Goal: Task Accomplishment & Management: Use online tool/utility

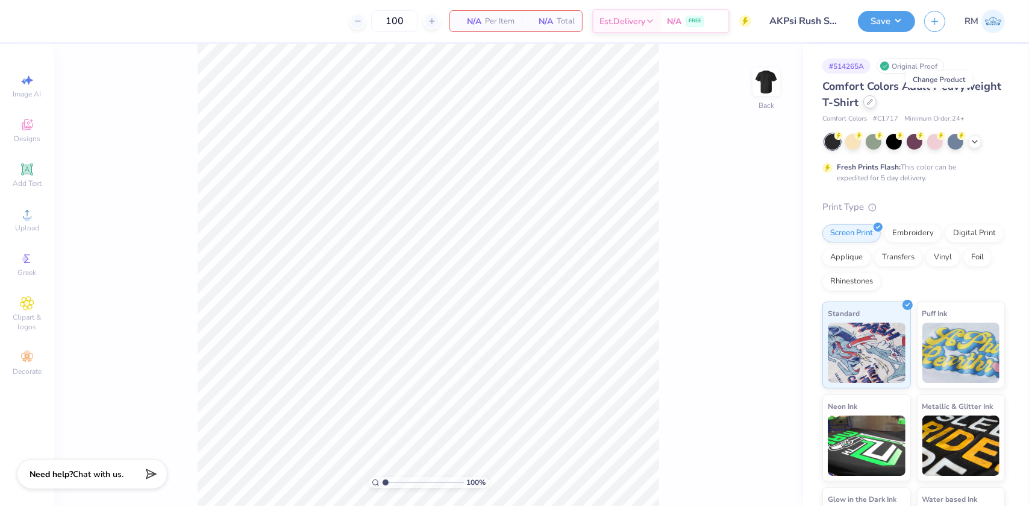
click at [873, 99] on icon at bounding box center [870, 102] width 6 height 6
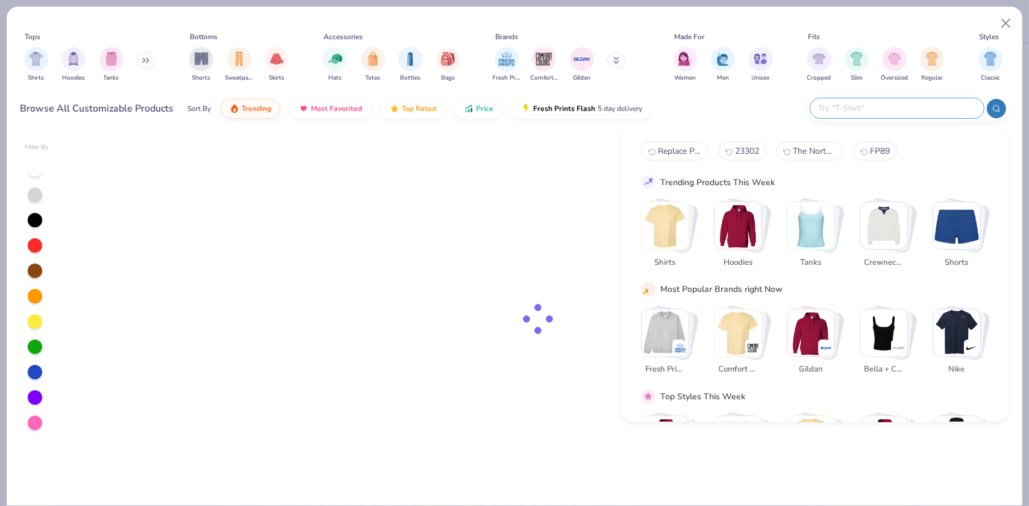
click at [906, 108] on input "text" at bounding box center [897, 108] width 158 height 14
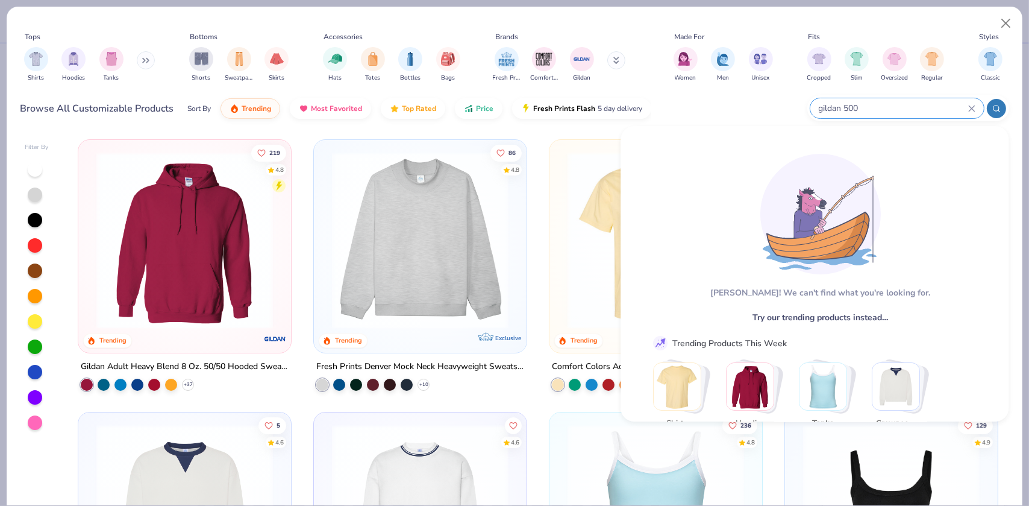
click at [889, 107] on input "gildan 500" at bounding box center [893, 108] width 151 height 14
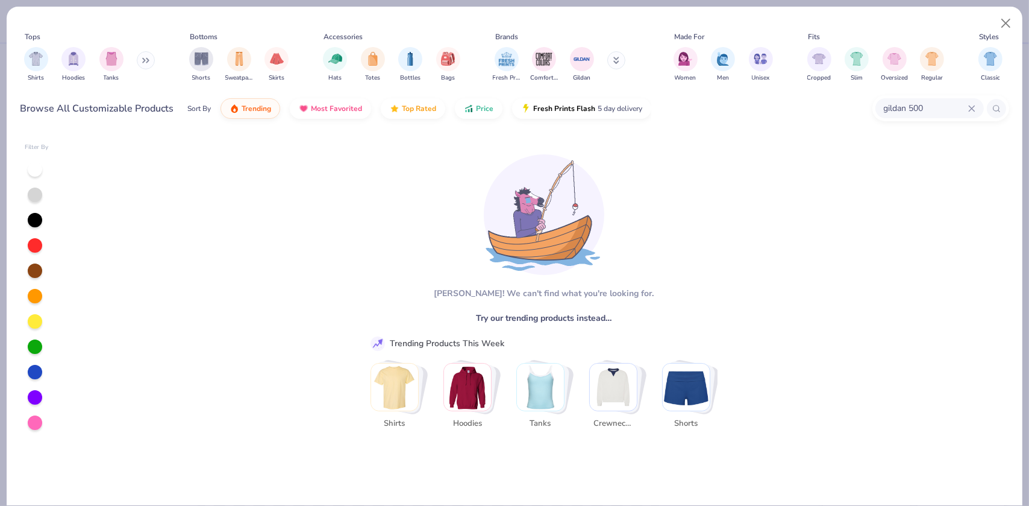
click at [928, 102] on input "gildan 500" at bounding box center [926, 108] width 86 height 14
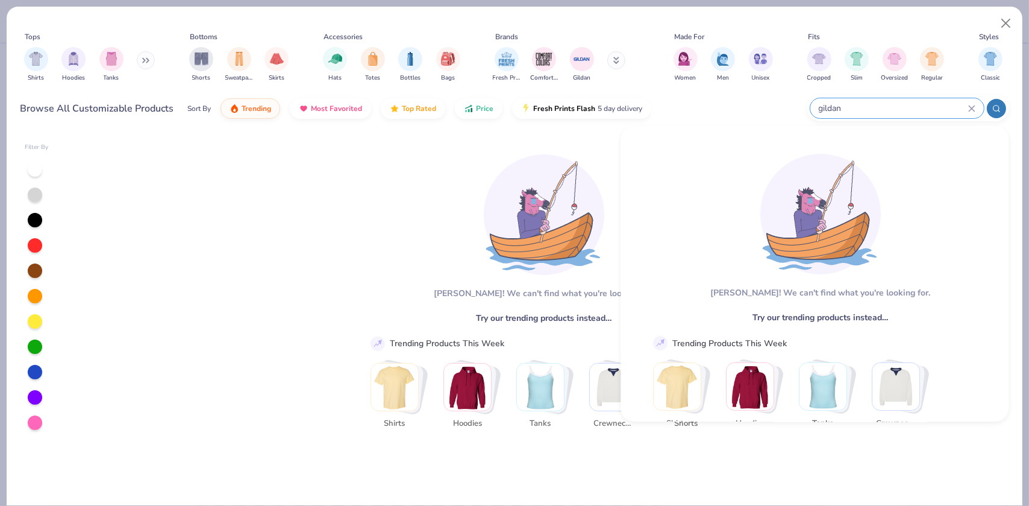
type input "gildan"
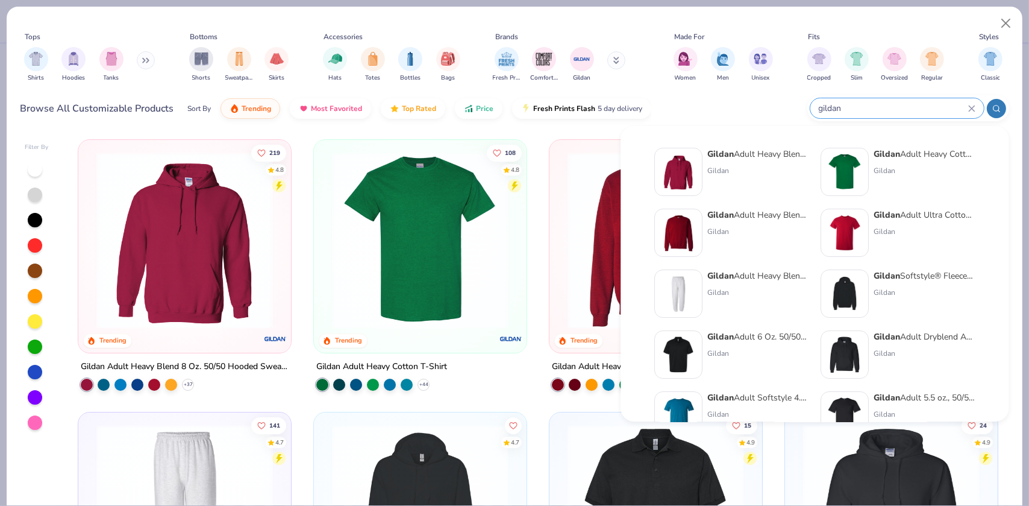
drag, startPoint x: 856, startPoint y: 108, endPoint x: 801, endPoint y: 108, distance: 54.8
click at [801, 108] on div "Browse All Customizable Products Sort By Trending Most Favorited Top Rated Pric…" at bounding box center [514, 109] width 989 height 34
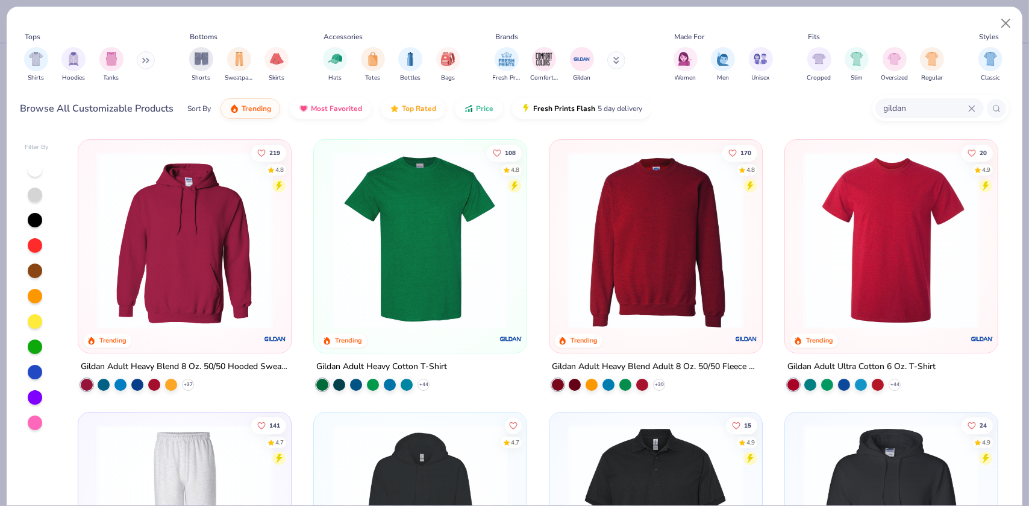
click at [933, 106] on input "gildan" at bounding box center [926, 108] width 86 height 14
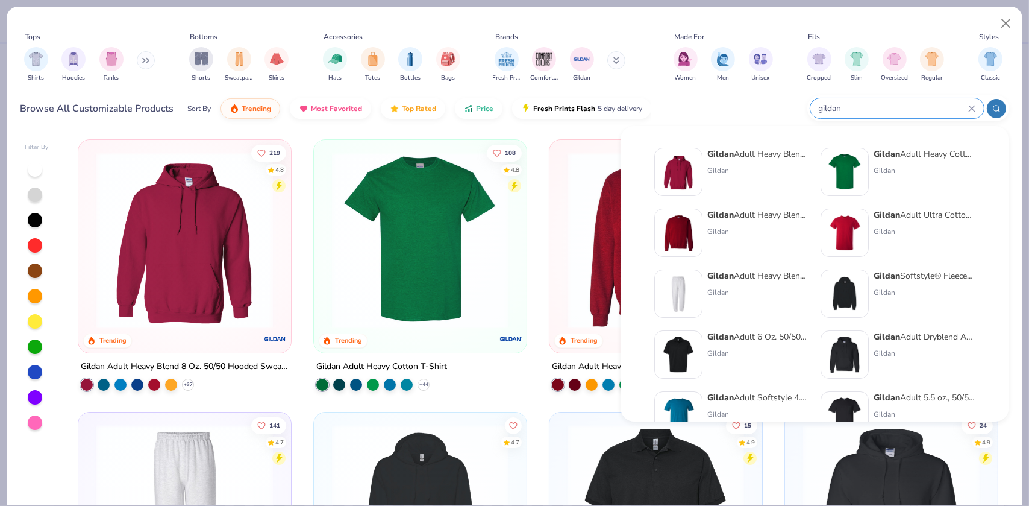
click at [918, 169] on div "Gildan" at bounding box center [924, 170] width 101 height 11
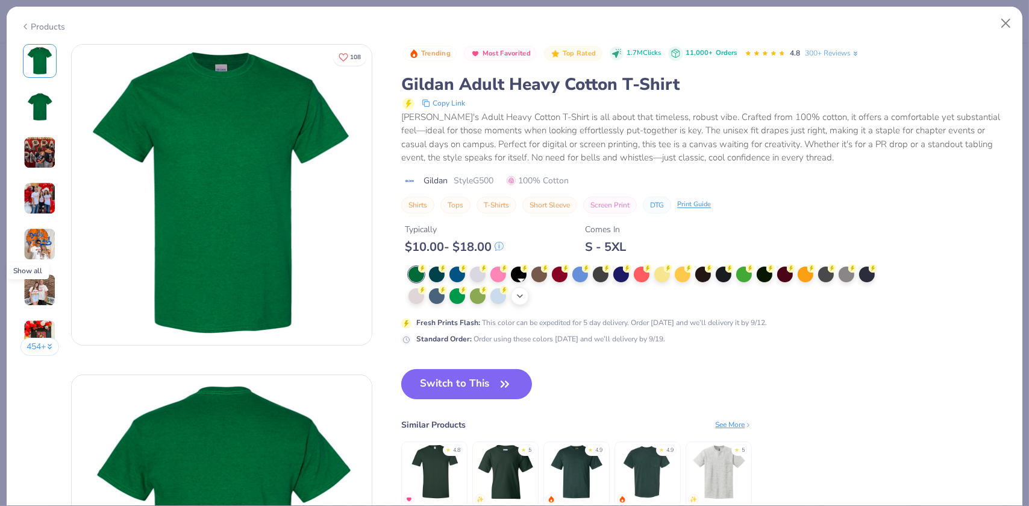
click at [520, 298] on icon at bounding box center [520, 296] width 10 height 10
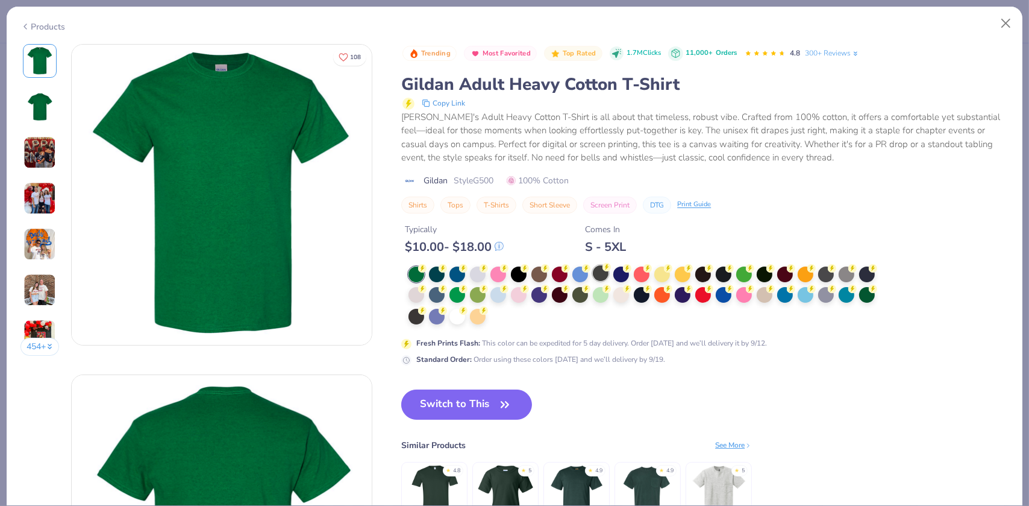
click at [596, 271] on div at bounding box center [601, 273] width 16 height 16
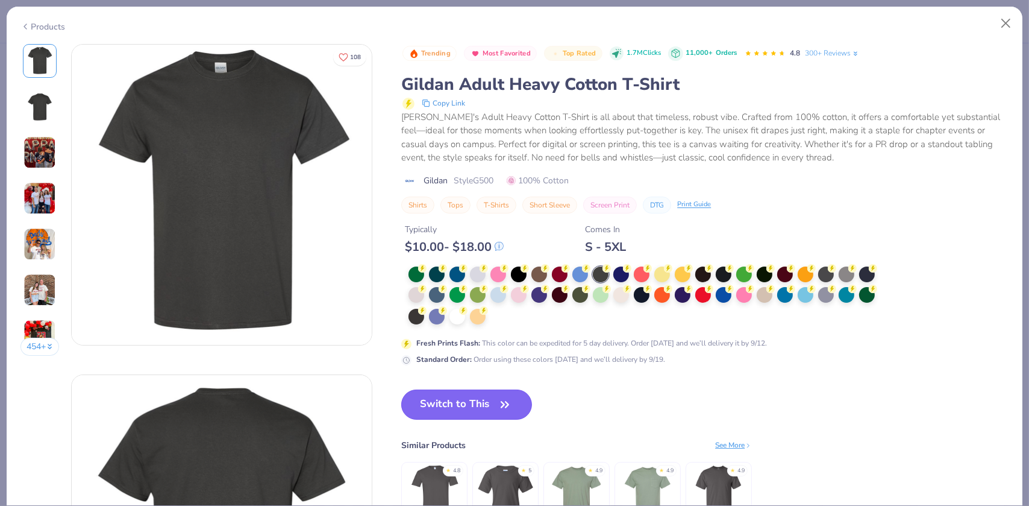
click at [474, 400] on button "Switch to This" at bounding box center [466, 404] width 131 height 30
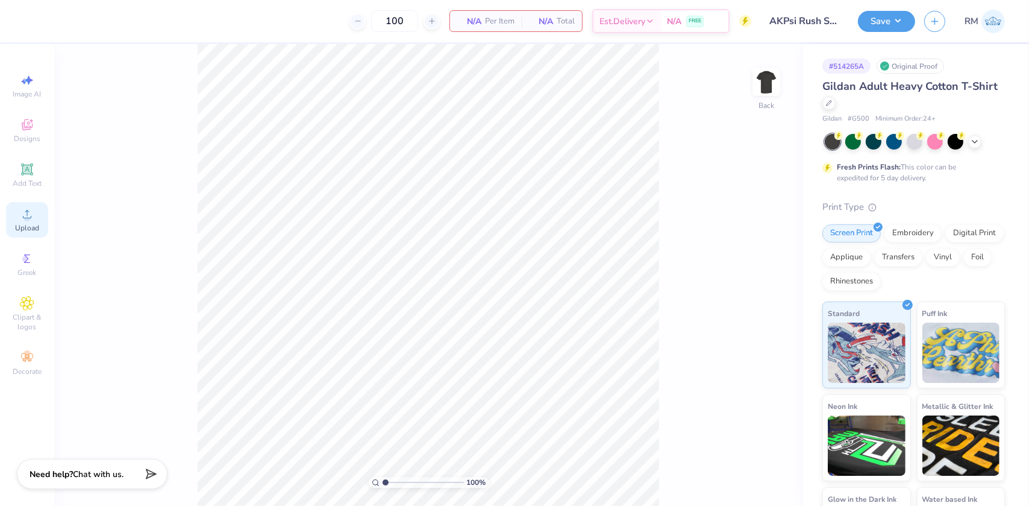
click at [27, 234] on div "Upload" at bounding box center [27, 220] width 42 height 36
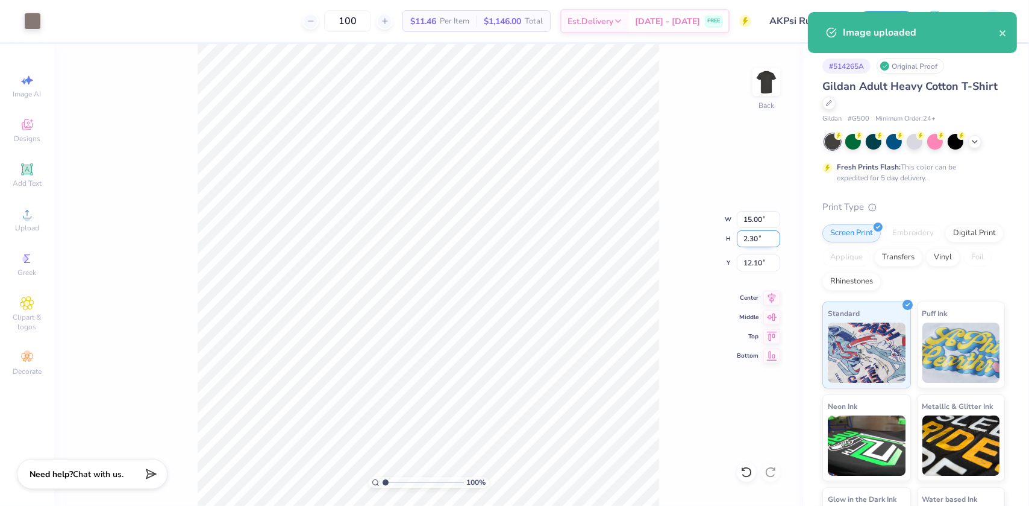
click at [754, 230] on input "2.30" at bounding box center [758, 238] width 43 height 17
click at [744, 218] on input "15.00" at bounding box center [758, 219] width 43 height 17
type input "12.00"
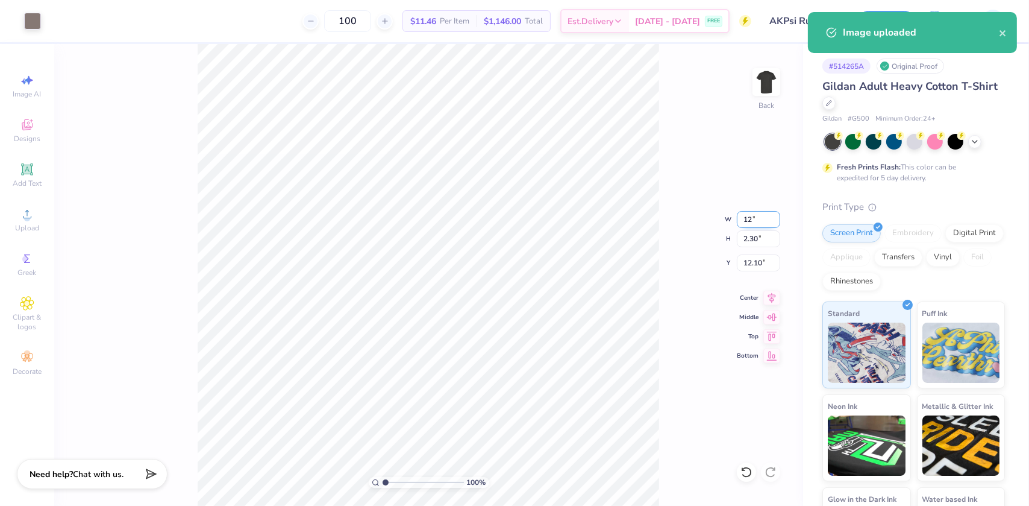
type input "1.84"
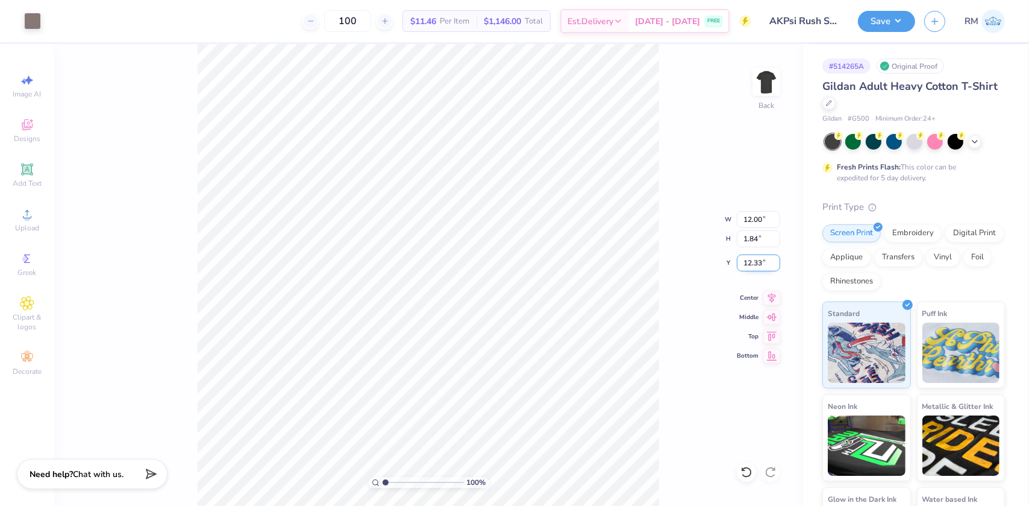
click at [745, 257] on input "12.33" at bounding box center [758, 262] width 43 height 17
type input "3.00"
drag, startPoint x: 768, startPoint y: 292, endPoint x: 765, endPoint y: 257, distance: 35.7
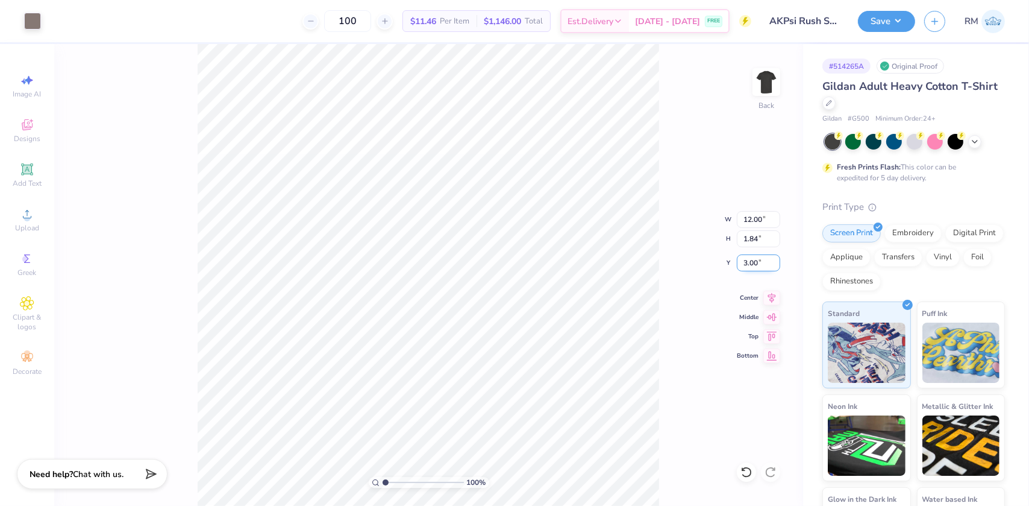
click at [768, 293] on icon at bounding box center [771, 297] width 17 height 14
click at [769, 75] on img at bounding box center [766, 82] width 48 height 48
click at [31, 213] on icon at bounding box center [27, 214] width 14 height 14
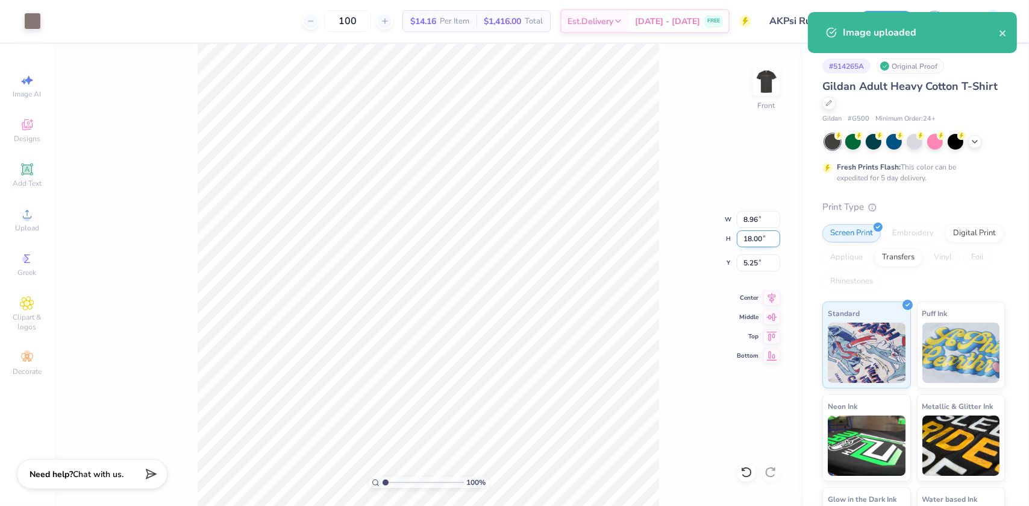
click at [749, 230] on input "18.00" at bounding box center [758, 238] width 43 height 17
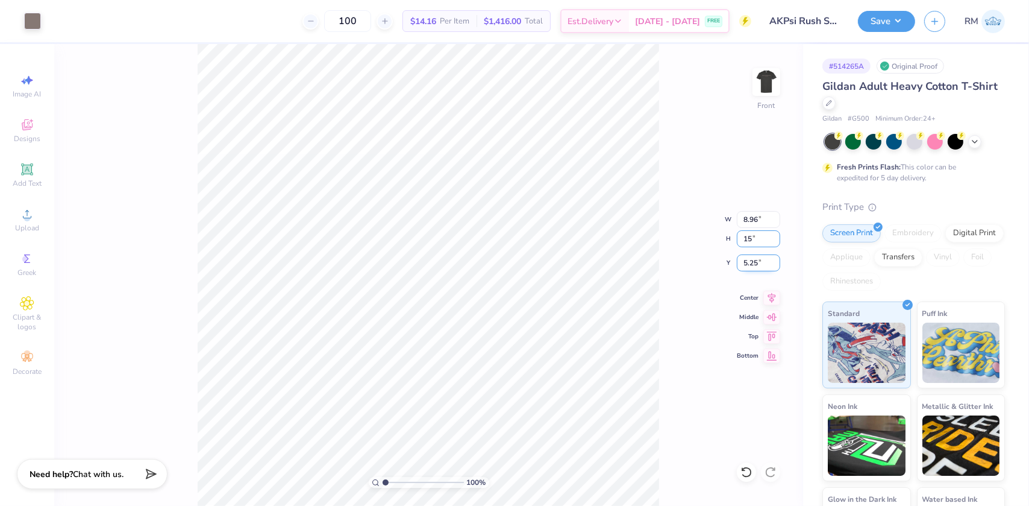
type input "15"
type input "7.47"
type input "15.00"
click at [759, 263] on input "6.75" at bounding box center [758, 262] width 43 height 17
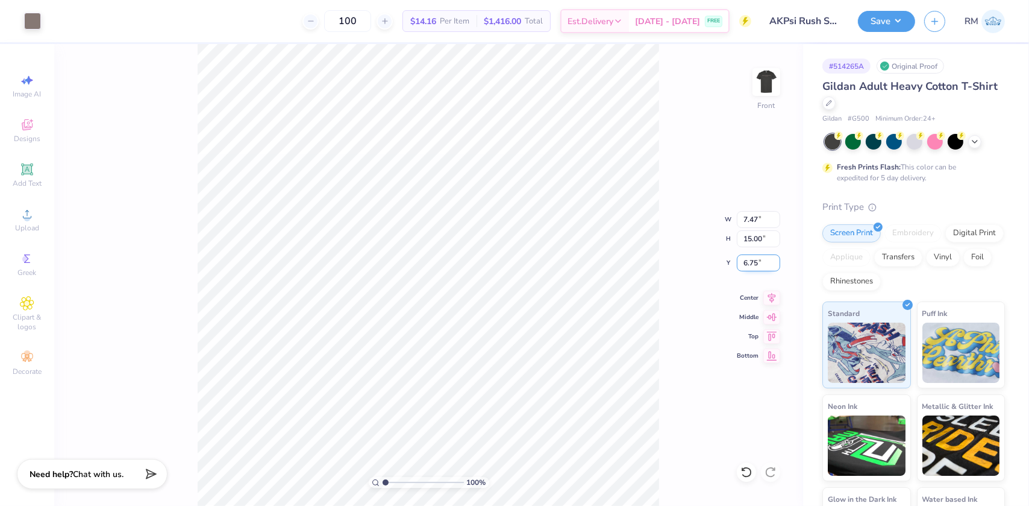
click at [759, 263] on input "6.75" at bounding box center [758, 262] width 43 height 17
type input "3.00"
click at [774, 295] on icon at bounding box center [771, 296] width 17 height 14
click at [874, 30] on button "Save" at bounding box center [886, 19] width 57 height 21
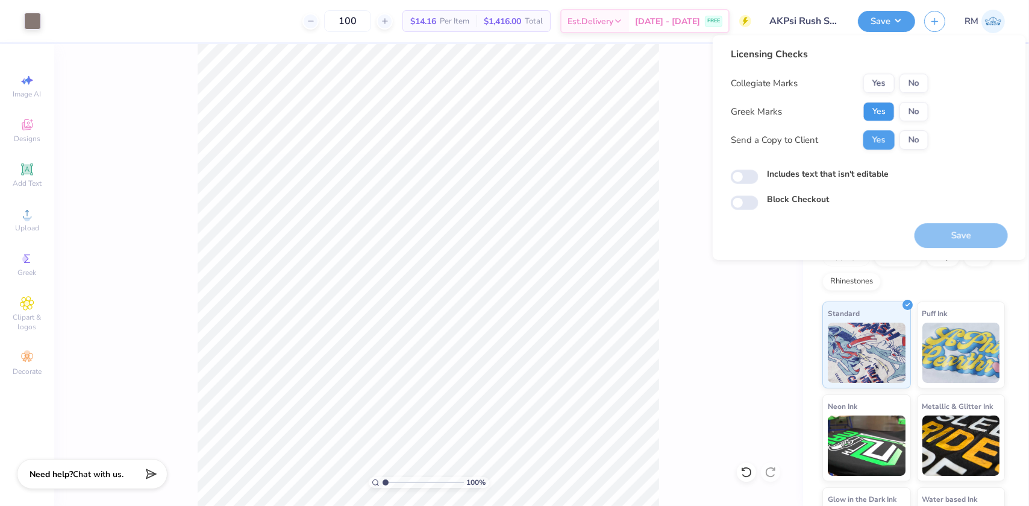
click at [871, 108] on button "Yes" at bounding box center [879, 111] width 31 height 19
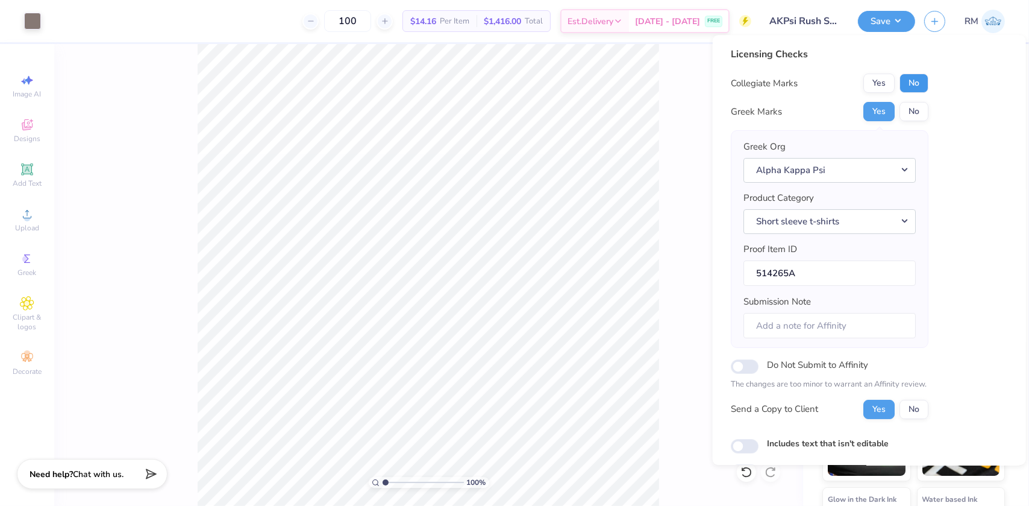
click at [911, 84] on button "No" at bounding box center [914, 83] width 29 height 19
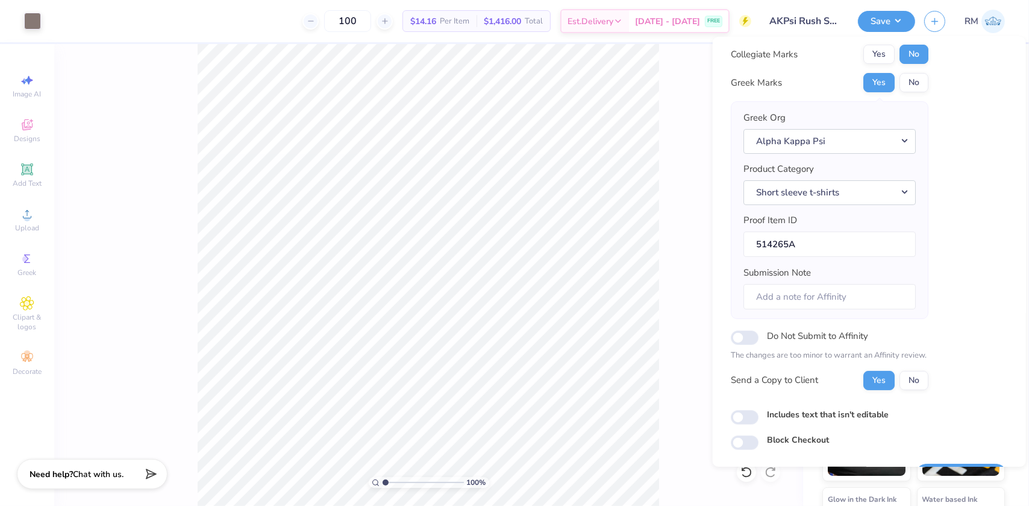
scroll to position [63, 0]
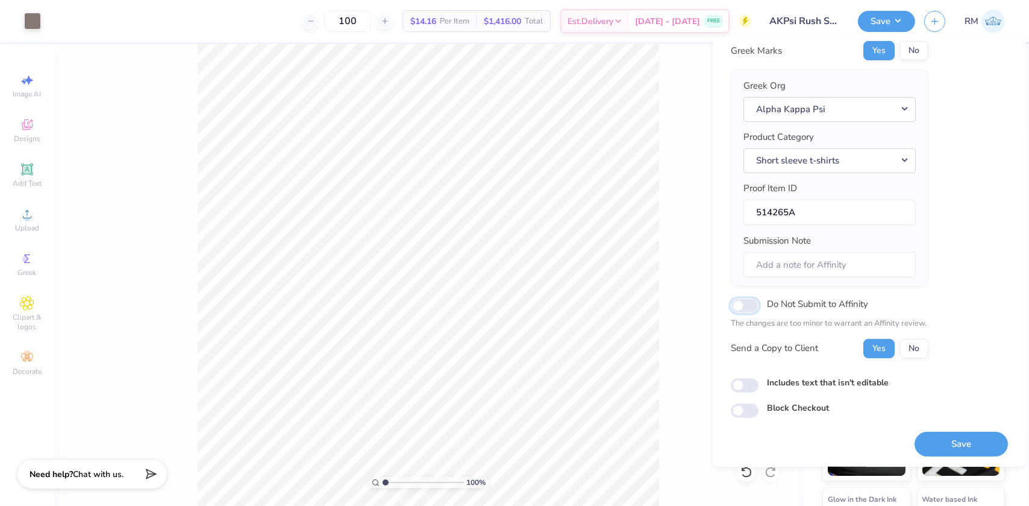
click at [755, 306] on input "Do Not Submit to Affinity" at bounding box center [745, 305] width 28 height 14
checkbox input "true"
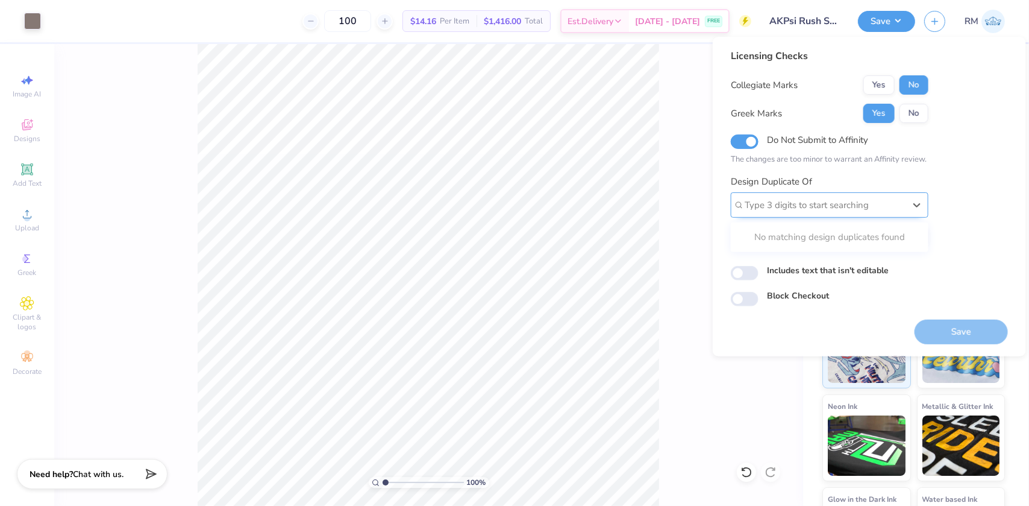
click at [836, 199] on div at bounding box center [825, 205] width 160 height 16
paste input "503217A"
click at [811, 235] on div "503217A" at bounding box center [830, 237] width 188 height 20
type input "503217A"
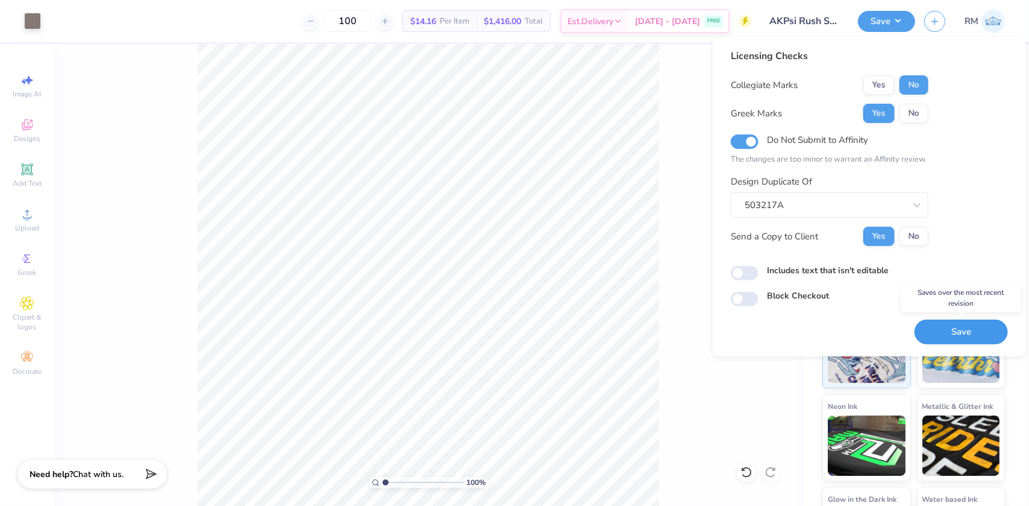
click at [955, 337] on button "Save" at bounding box center [961, 331] width 93 height 25
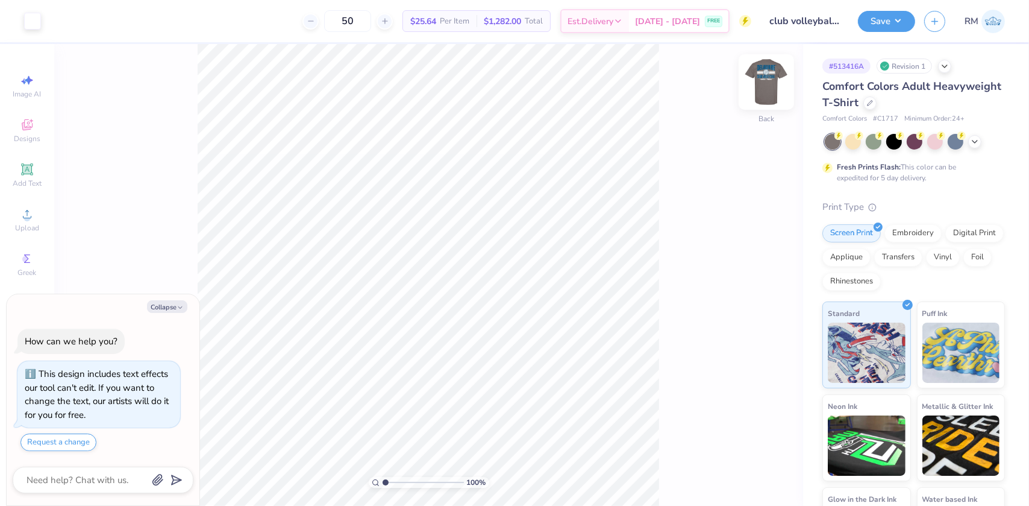
click at [754, 87] on img at bounding box center [766, 82] width 48 height 48
click at [765, 89] on img at bounding box center [766, 82] width 48 height 48
type textarea "x"
type input "1.57581542592085"
type textarea "x"
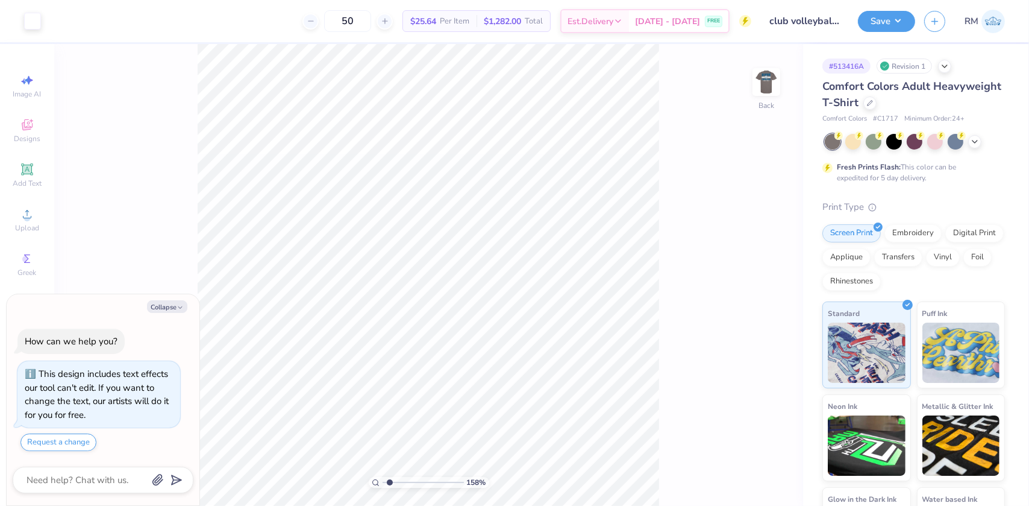
type input "1.57581542592085"
type textarea "x"
type input "1.57581542592085"
type textarea "x"
type input "1.57581542592085"
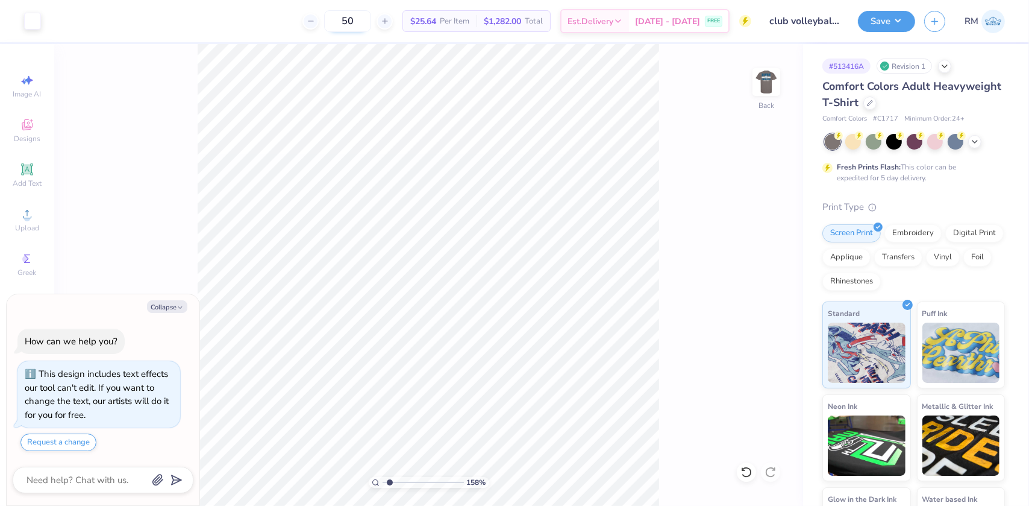
type textarea "x"
type input "1.57581542592085"
type textarea "x"
type input "1.57581542592085"
type textarea "x"
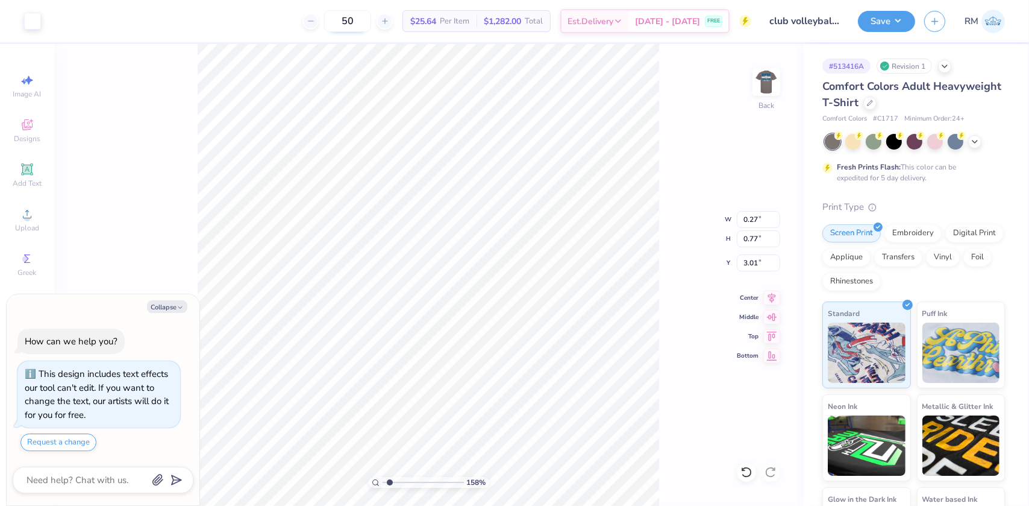
type input "1.57581542592085"
type textarea "x"
type input "1.57581542592085"
click at [760, 80] on img at bounding box center [766, 82] width 48 height 48
type textarea "x"
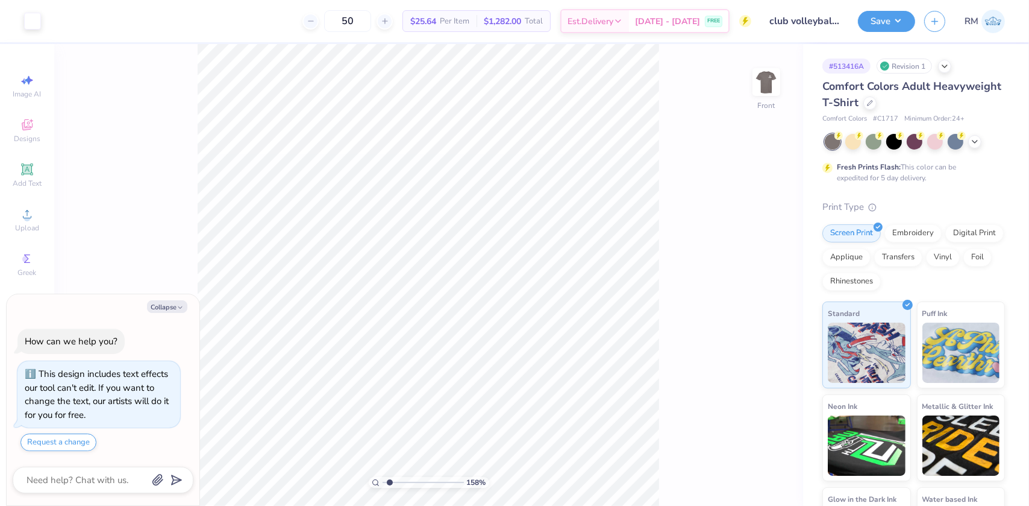
type input "1.57581542592085"
type textarea "x"
type input "1.57581542592085"
type textarea "x"
type input "1.57581542592085"
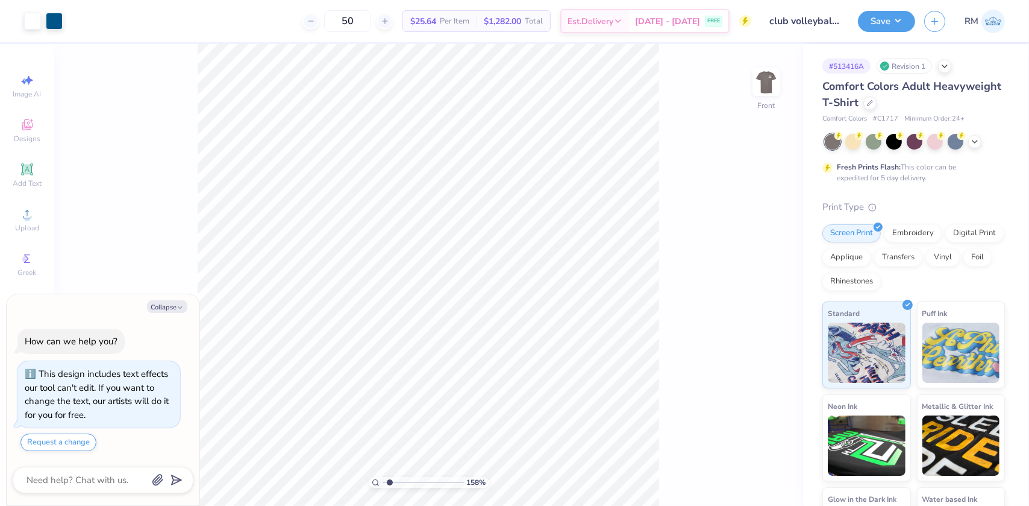
type textarea "x"
drag, startPoint x: 389, startPoint y: 482, endPoint x: 374, endPoint y: 481, distance: 15.1
type input "1"
click at [383, 481] on input "range" at bounding box center [423, 482] width 81 height 11
click at [772, 89] on img at bounding box center [766, 82] width 48 height 48
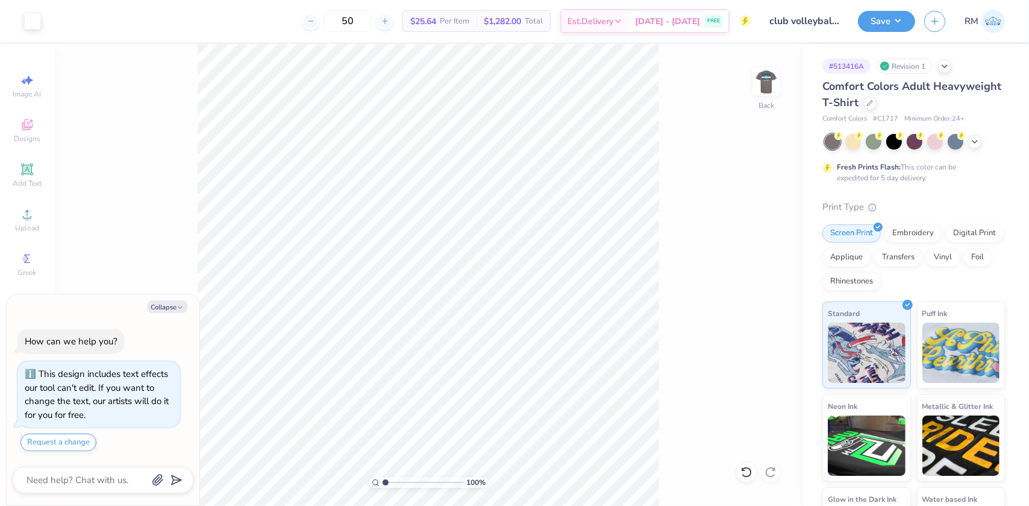
type textarea "x"
type input "4.28565406472068"
type textarea "x"
drag, startPoint x: 412, startPoint y: 481, endPoint x: 370, endPoint y: 473, distance: 42.4
type input "1"
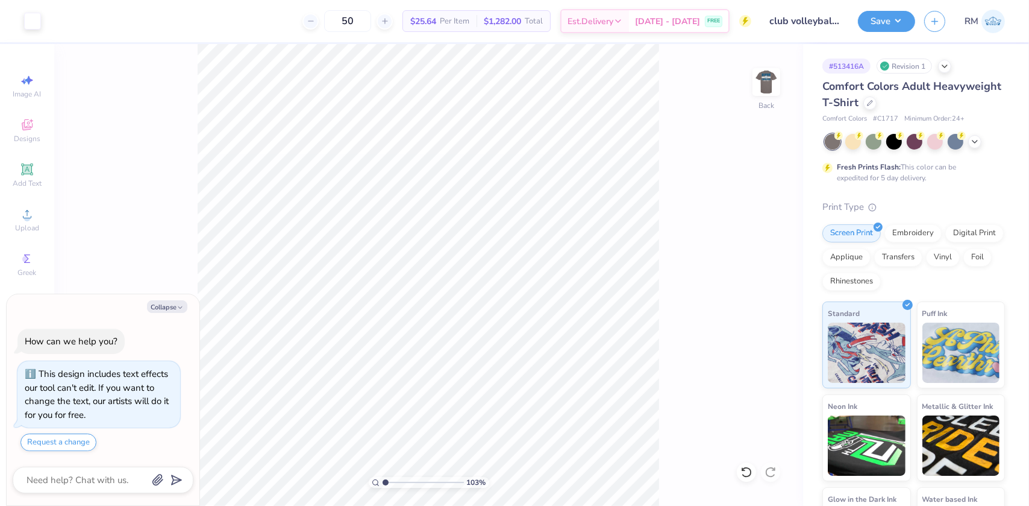
click at [383, 477] on input "range" at bounding box center [423, 482] width 81 height 11
click at [770, 78] on img at bounding box center [766, 82] width 48 height 48
click at [767, 78] on img at bounding box center [766, 82] width 48 height 48
click at [743, 472] on icon at bounding box center [747, 472] width 12 height 12
type textarea "x"
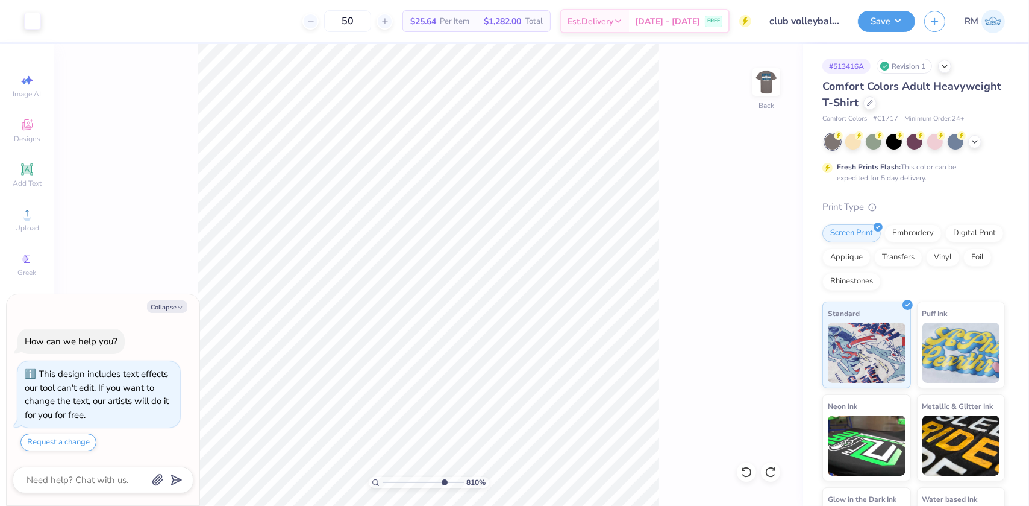
type input "8.8720844739644"
type textarea "x"
type input "1.09521925248941"
click at [31, 169] on icon at bounding box center [26, 169] width 9 height 9
type textarea "x"
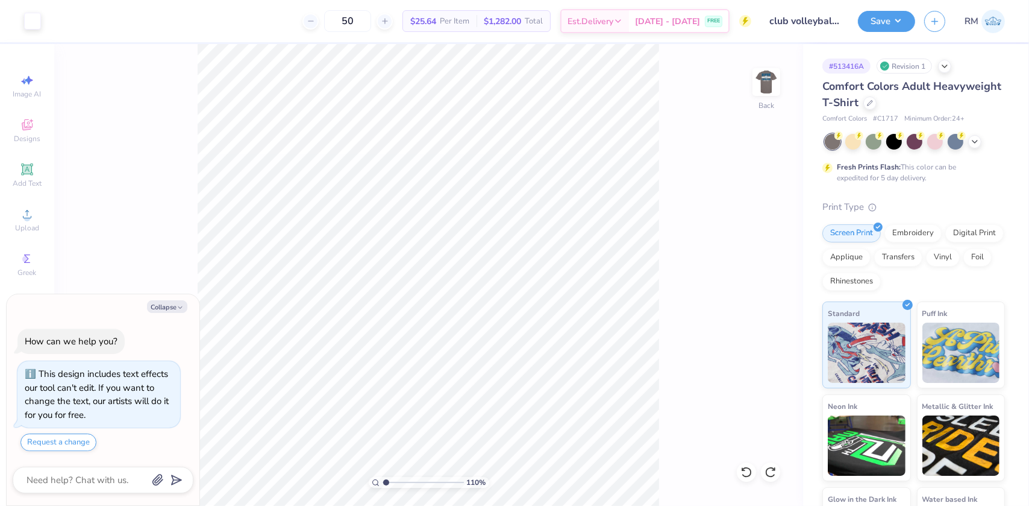
type input "1.09521925248941"
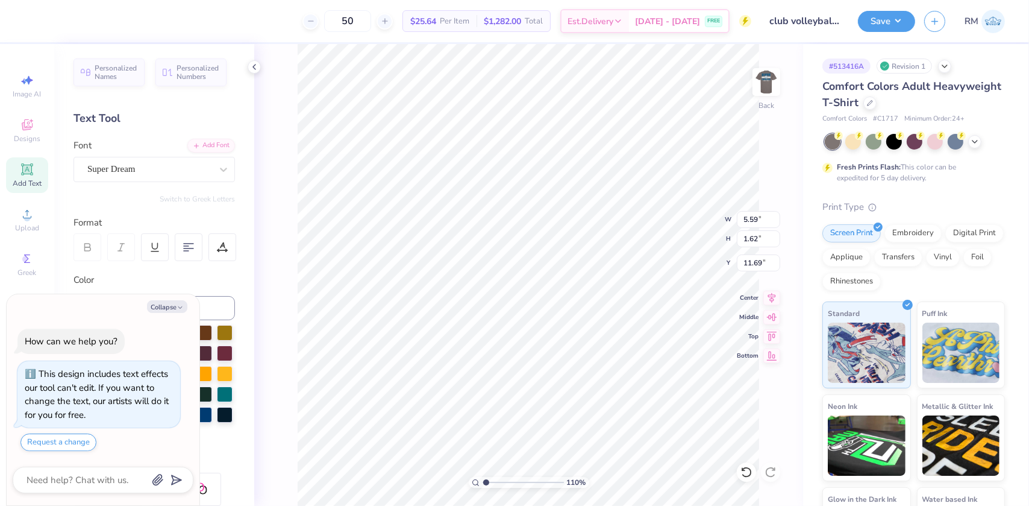
type textarea "x"
type input "1.09521925248941"
type textarea "x"
type input "1.09521925248941"
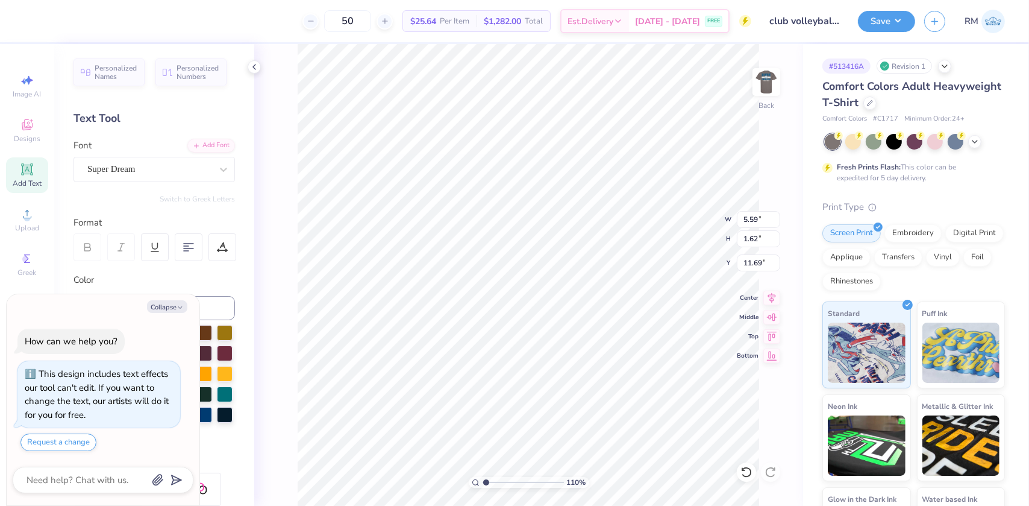
type textarea "x"
type input "1.09521925248941"
type textarea "x"
type input "1.09521925248941"
type textarea "x"
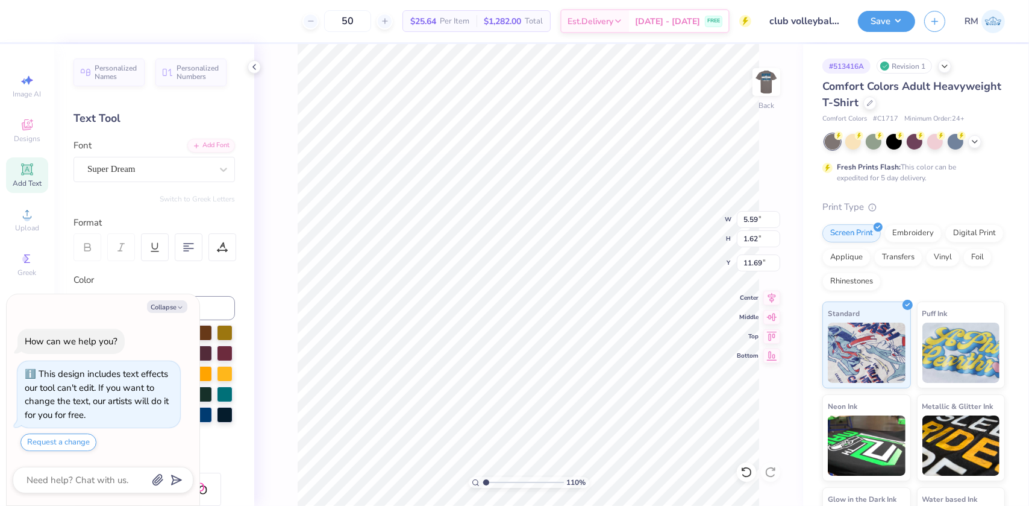
type input "1.09521925248941"
type textarea "x"
type input "1.09521925248941"
type textarea "UDVBC"
type textarea "x"
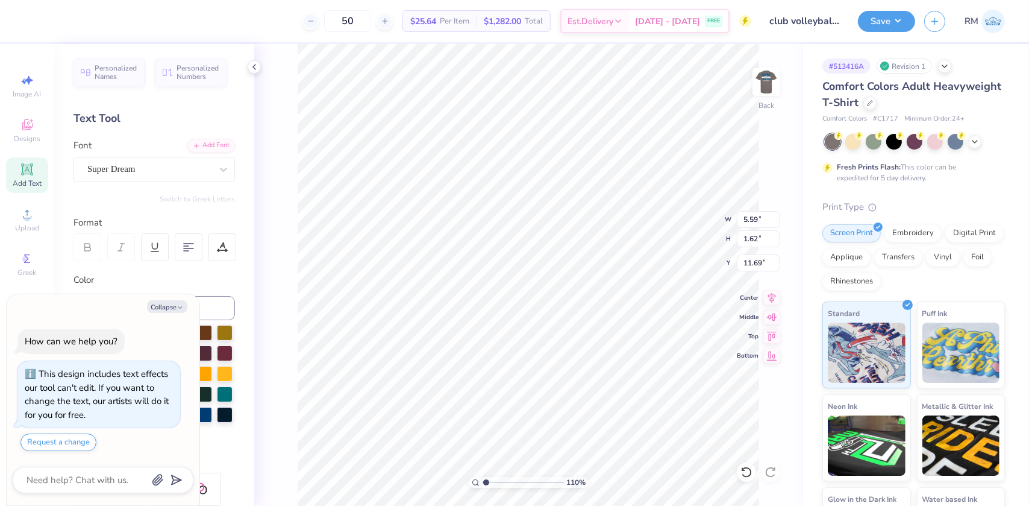
type input "1.09521925248941"
type textarea "UDVBC"
click at [134, 163] on div "Super Dream" at bounding box center [149, 169] width 127 height 19
type textarea "x"
type input "1.09521925248941"
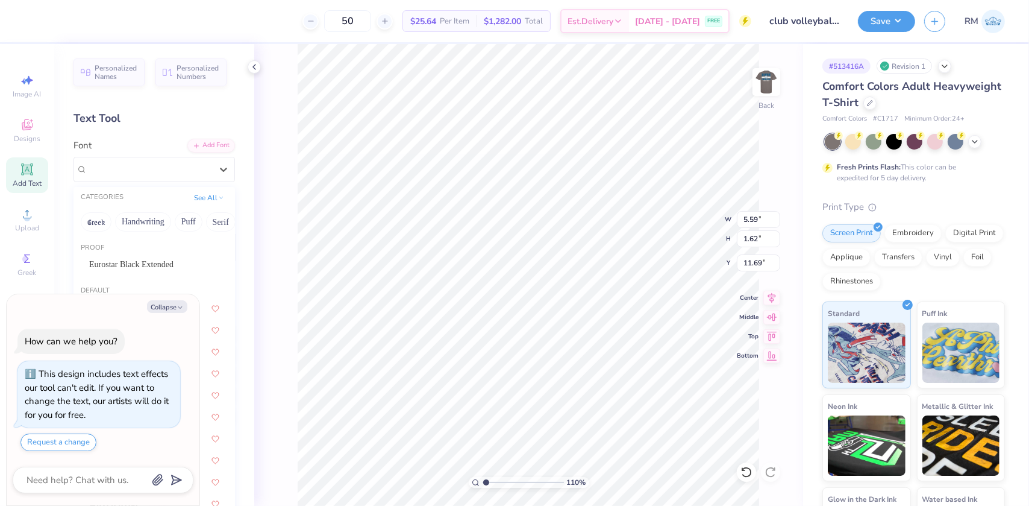
click at [202, 190] on div "CATEGORIES See All" at bounding box center [154, 198] width 161 height 22
click at [181, 310] on icon "button" at bounding box center [180, 307] width 7 height 7
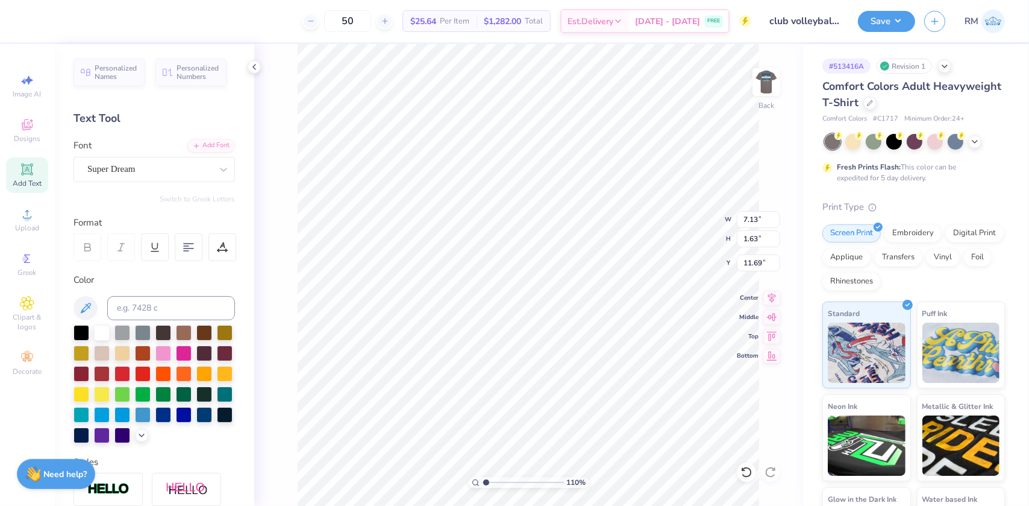
type textarea "x"
type input "1.09521925248941"
type input "7.13"
type input "1.63"
click at [220, 169] on icon at bounding box center [223, 170] width 7 height 4
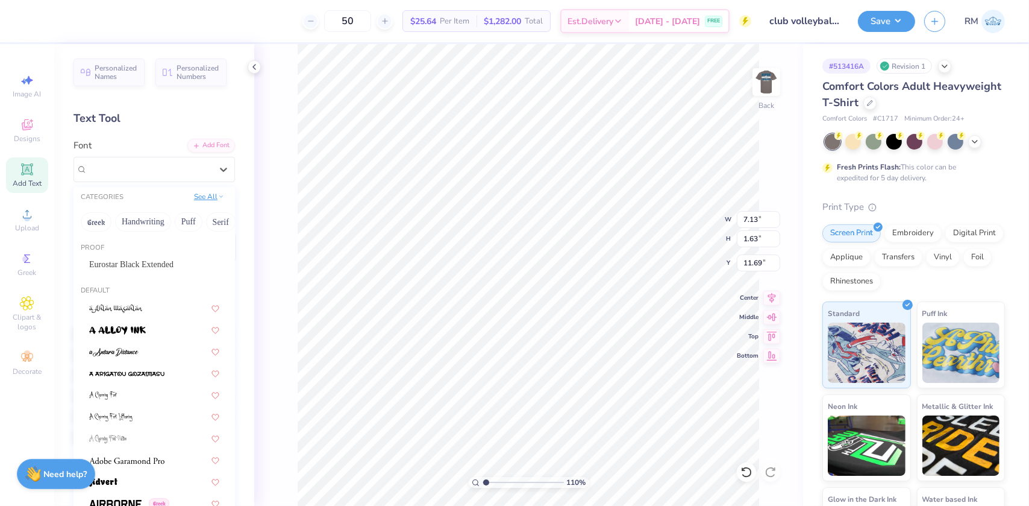
click at [199, 194] on button "See All" at bounding box center [208, 196] width 37 height 12
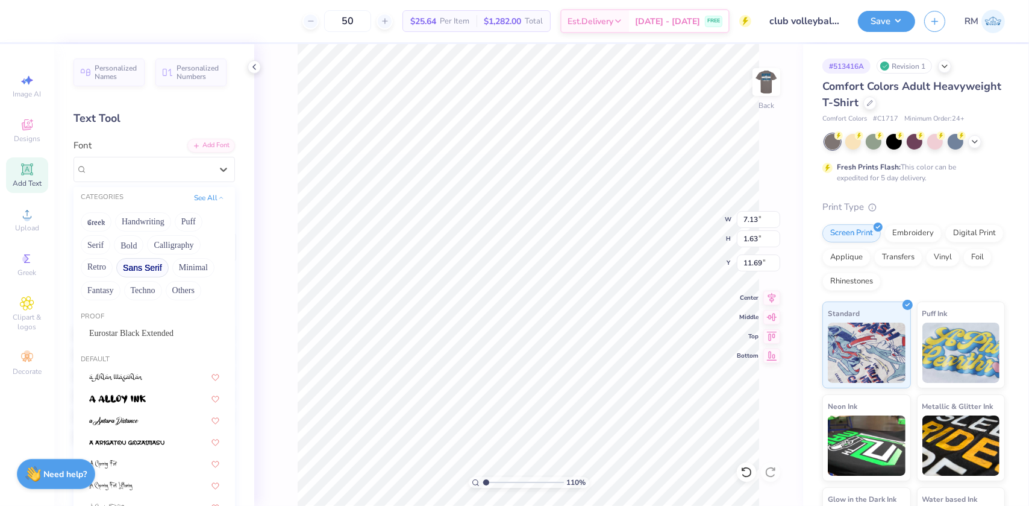
click at [152, 269] on button "Sans Serif" at bounding box center [142, 267] width 52 height 19
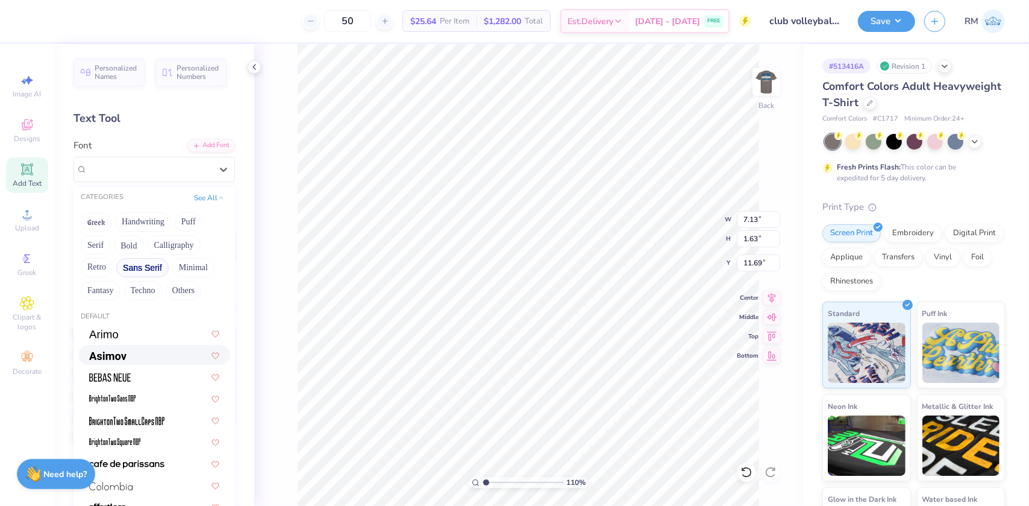
click at [113, 355] on img at bounding box center [107, 355] width 37 height 8
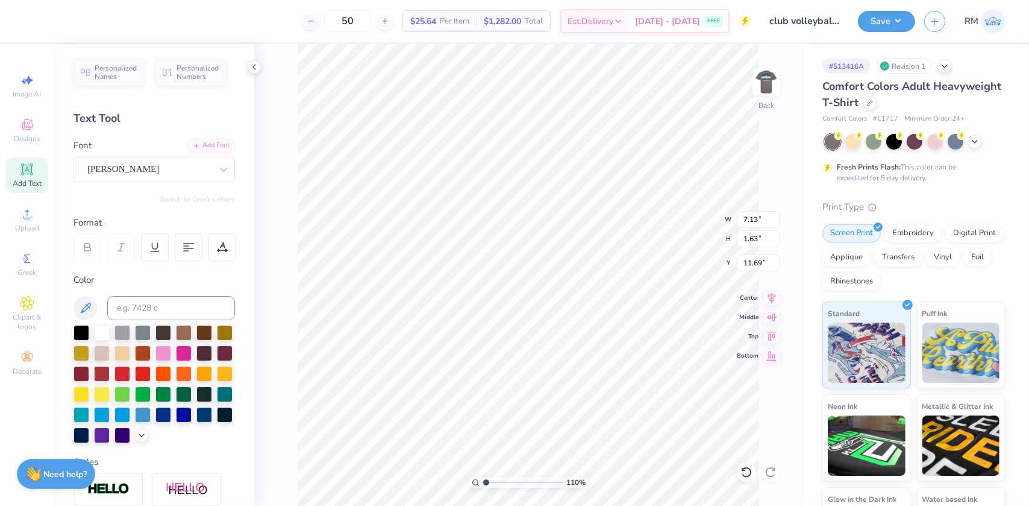
type input "1.09521925248941"
type input "7.29"
type input "1.69"
type input "11.66"
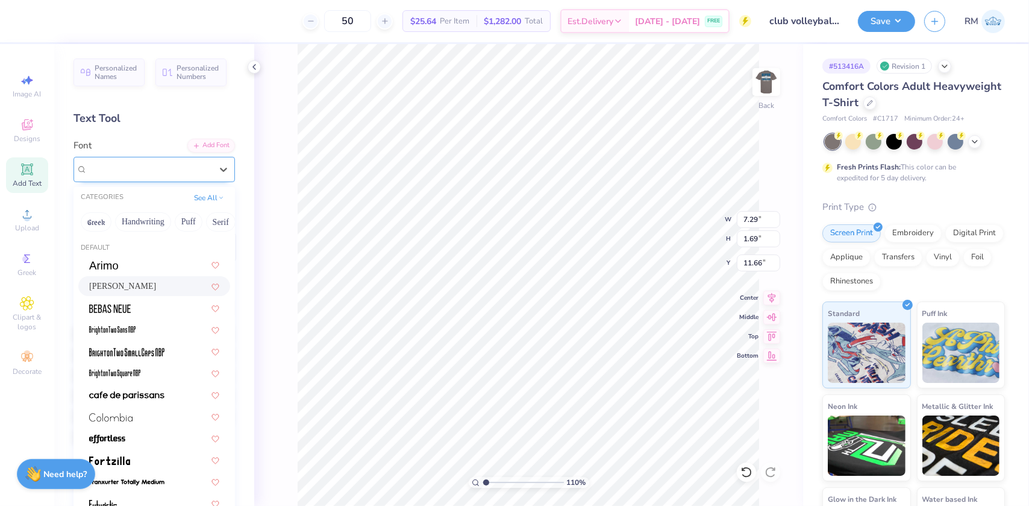
click at [199, 166] on div "Asimov" at bounding box center [149, 169] width 127 height 19
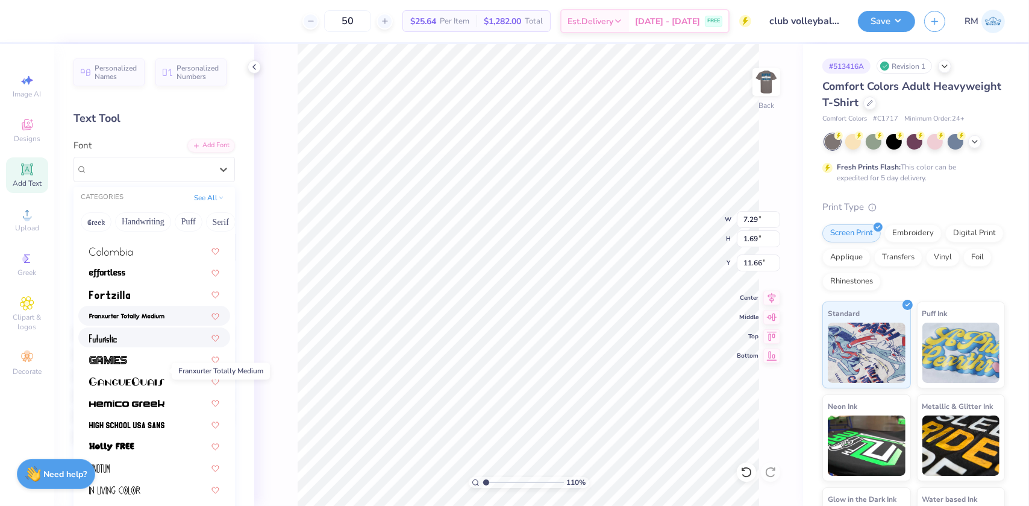
scroll to position [219, 0]
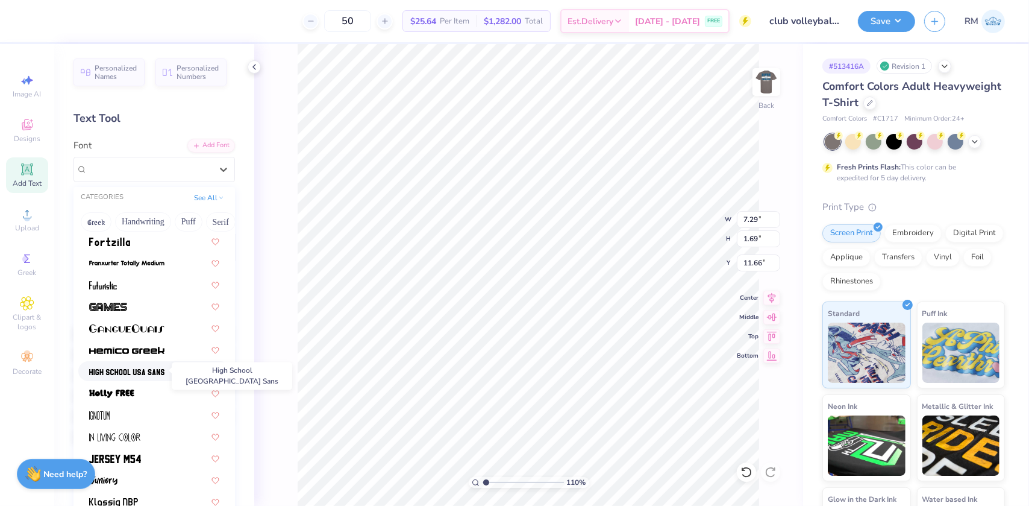
click at [133, 372] on img at bounding box center [126, 372] width 75 height 8
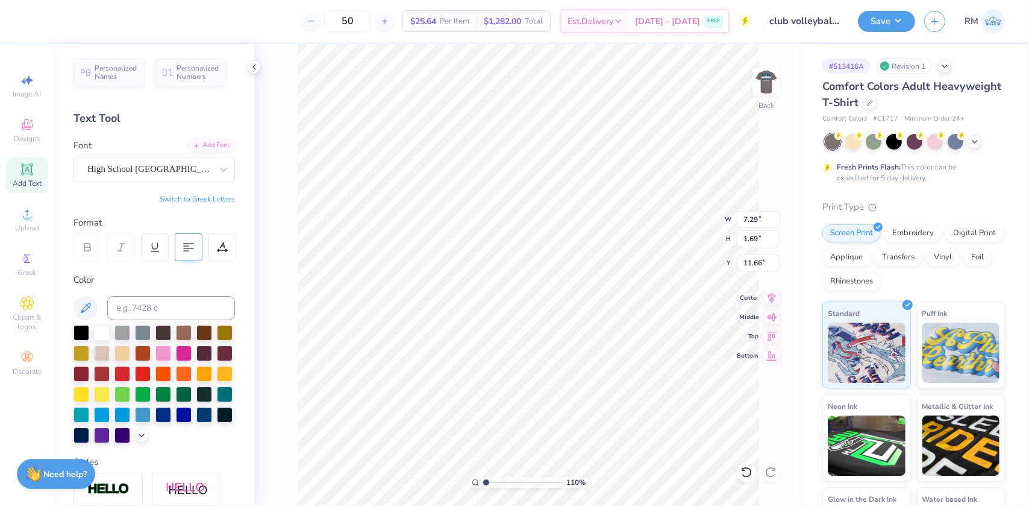
type input "1.09521925248941"
type input "6.42"
type input "1.83"
type input "11.58"
click at [195, 164] on div "High School USA Sans" at bounding box center [149, 169] width 127 height 19
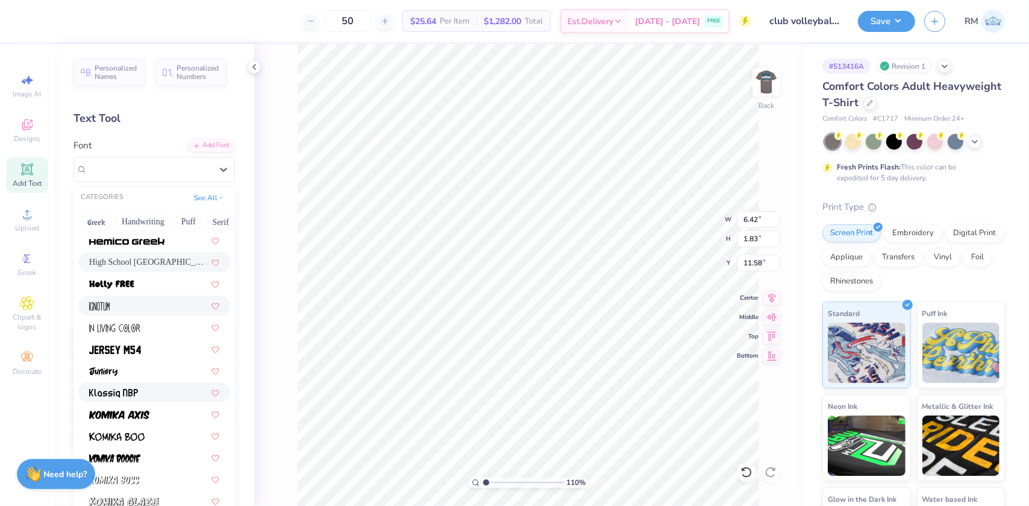
scroll to position [328, 0]
click at [133, 345] on img at bounding box center [115, 349] width 52 height 8
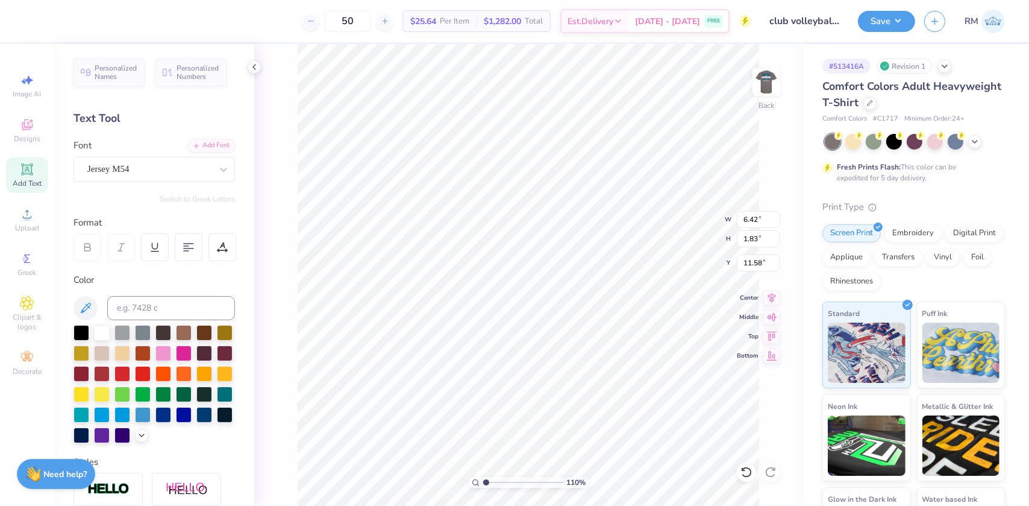
type input "1.09521925248941"
type input "5.80"
type input "1.77"
type input "11.61"
type input "2.7196421574667"
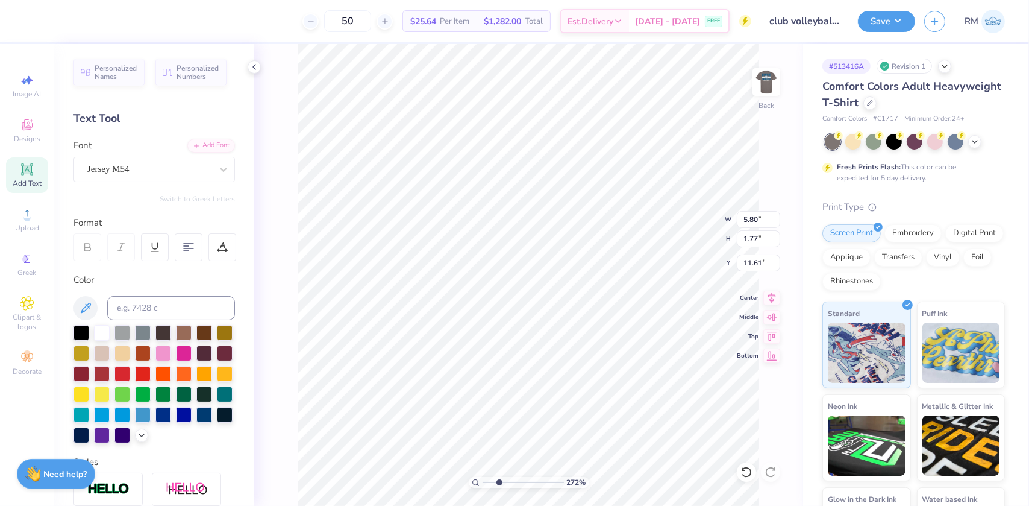
type input "6.69"
click at [202, 171] on div "Jersey M54" at bounding box center [149, 169] width 127 height 19
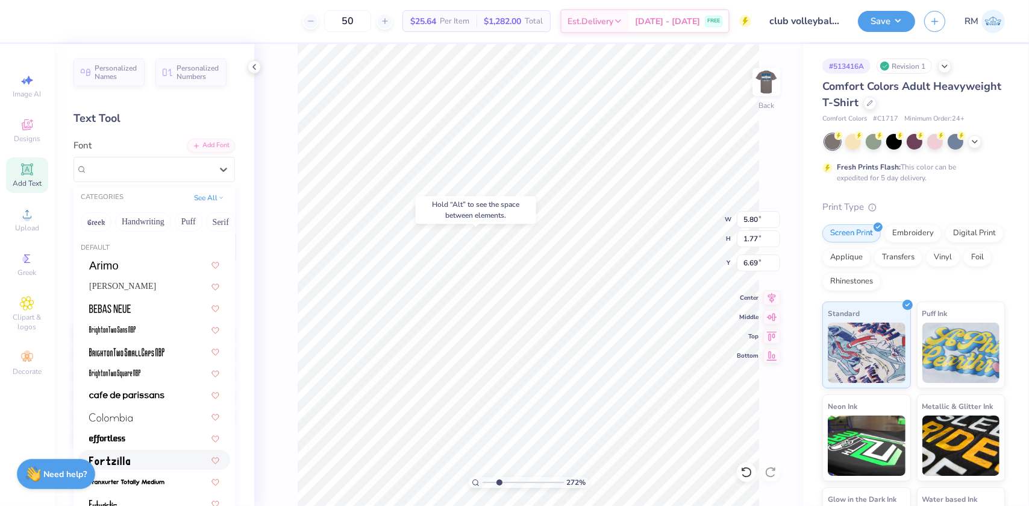
click at [127, 462] on img at bounding box center [109, 460] width 41 height 8
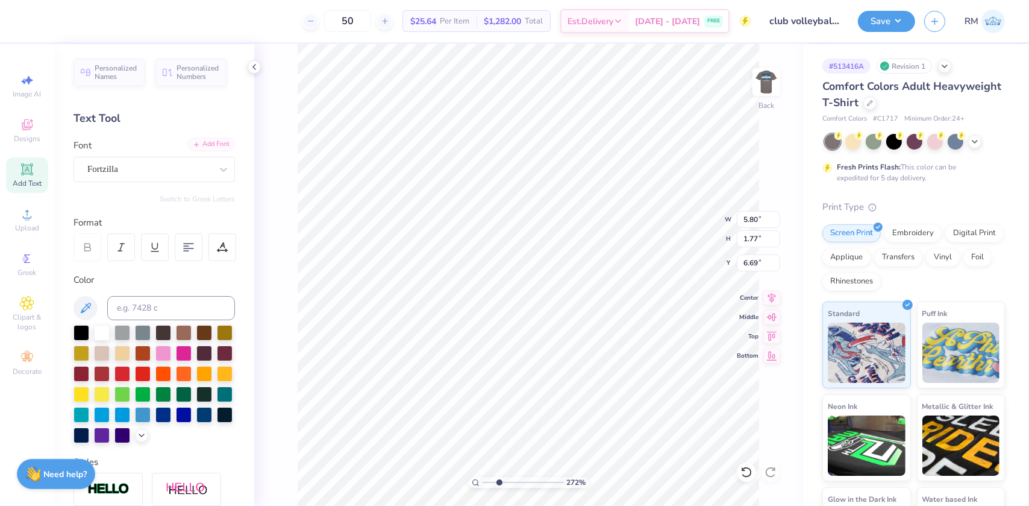
type input "2.7196421574667"
type input "6.27"
type input "1.98"
type input "6.59"
click at [157, 169] on div "Fortzilla" at bounding box center [149, 169] width 127 height 19
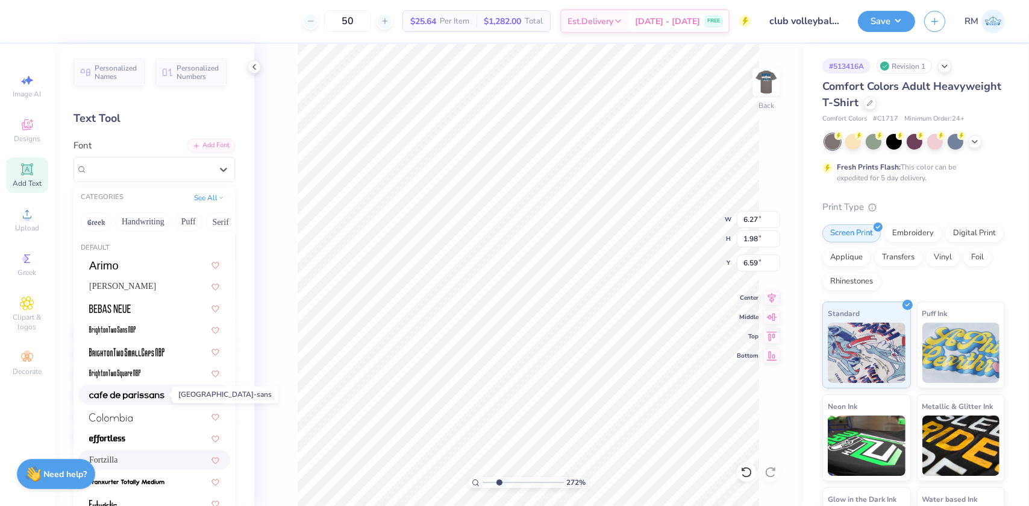
click at [134, 393] on img at bounding box center [126, 395] width 75 height 8
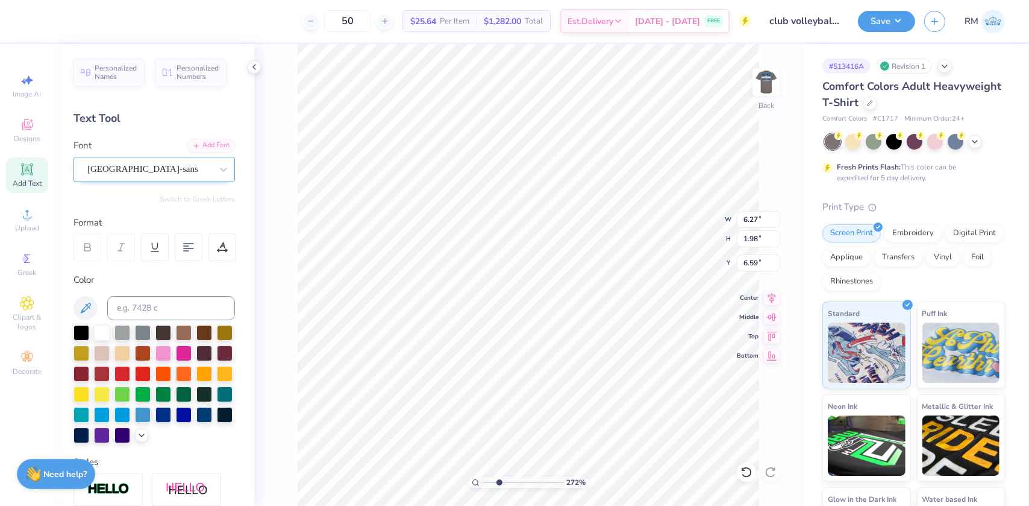
type input "2.7196421574667"
type input "4.83"
type input "1.18"
type input "6.99"
click at [166, 171] on div "cafe de paris-sans" at bounding box center [149, 169] width 127 height 19
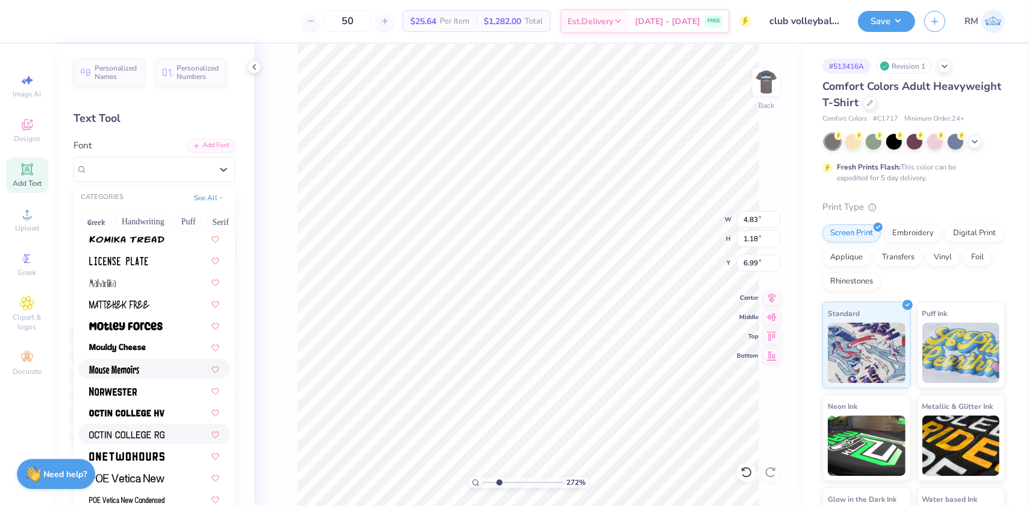
scroll to position [986, 0]
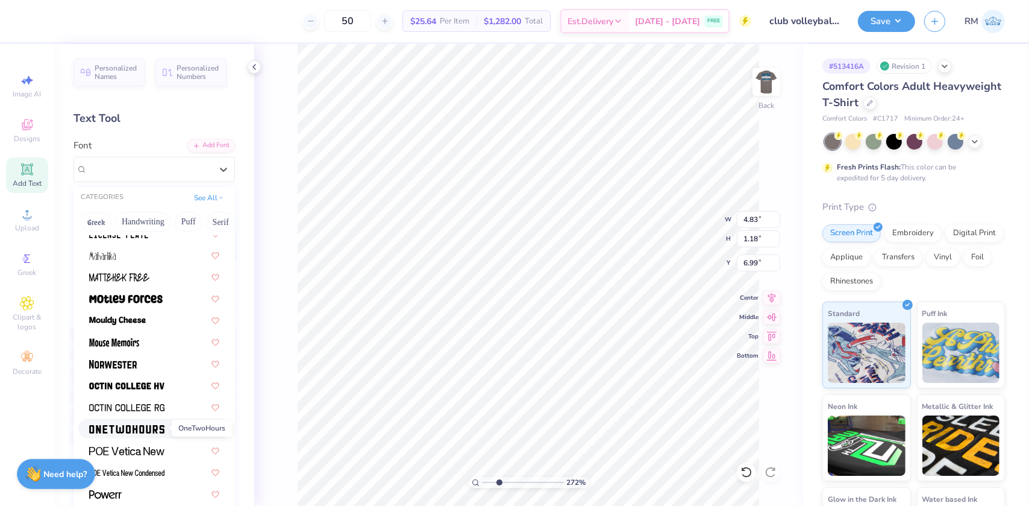
click at [132, 428] on img at bounding box center [126, 429] width 75 height 8
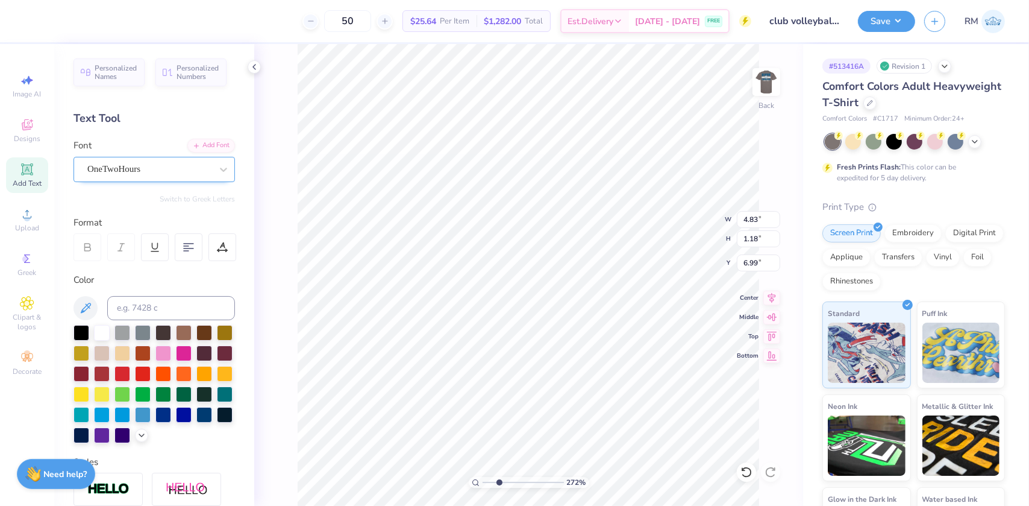
type input "2.7196421574667"
type input "6.40"
type input "1.66"
type input "6.75"
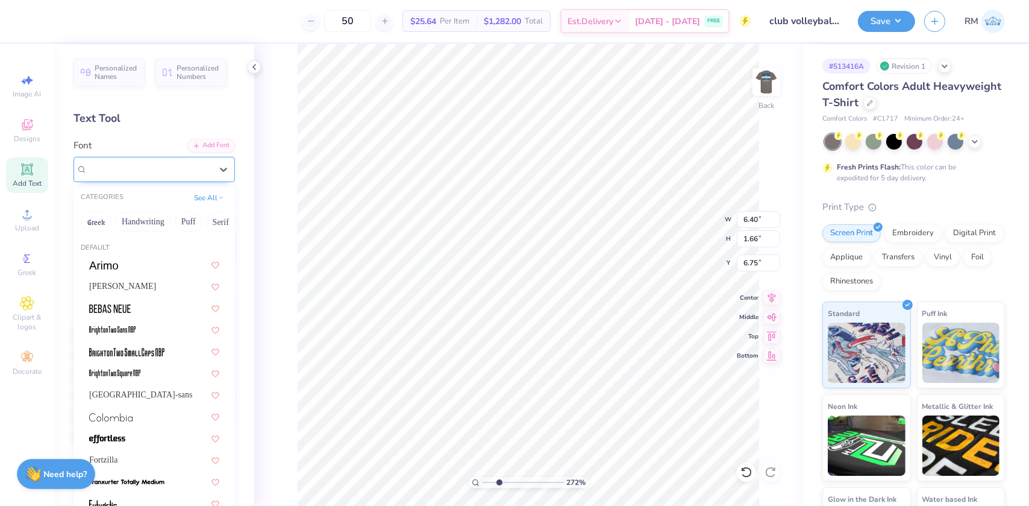
click at [149, 169] on div "OneTwoHours" at bounding box center [149, 169] width 127 height 19
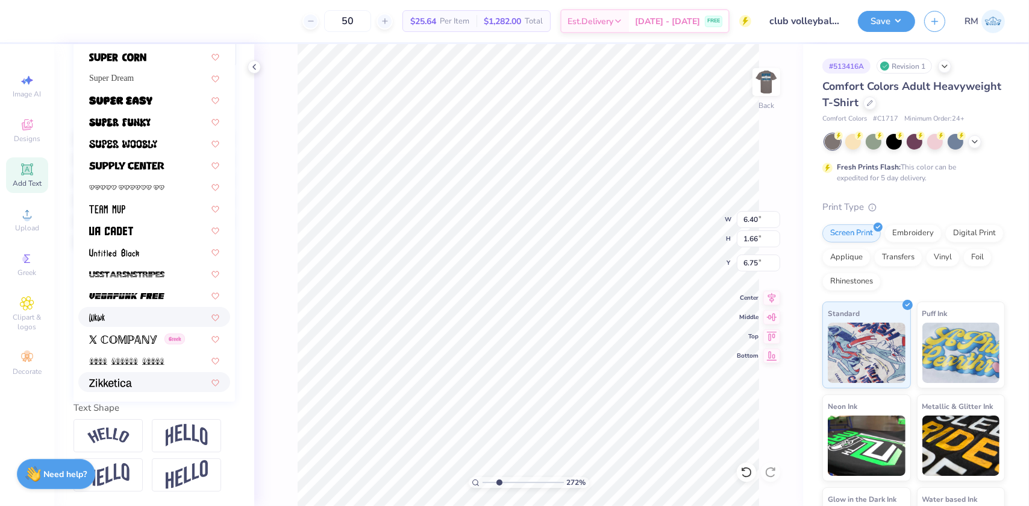
scroll to position [215, 0]
click at [122, 378] on img at bounding box center [110, 382] width 43 height 8
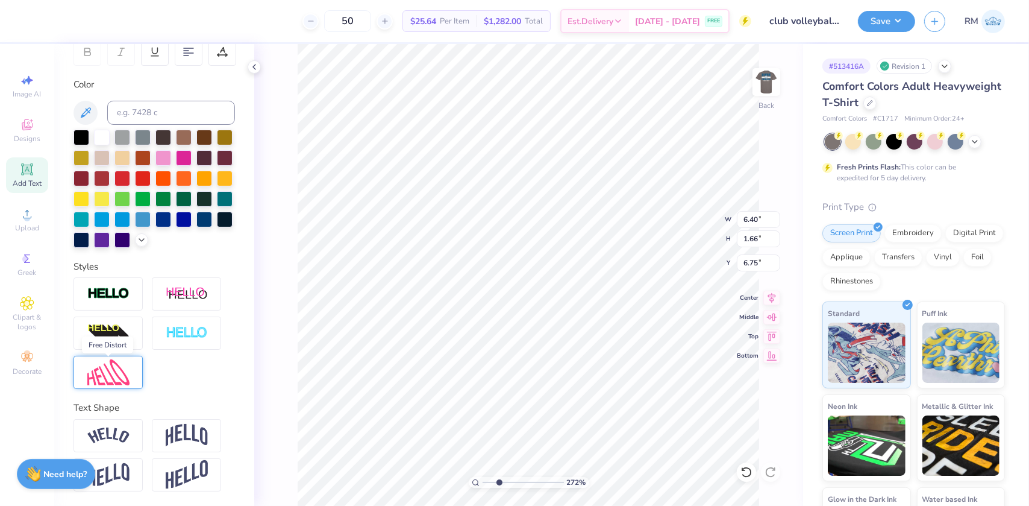
type input "2.7196421574667"
type input "7.87"
type input "1.87"
type input "6.65"
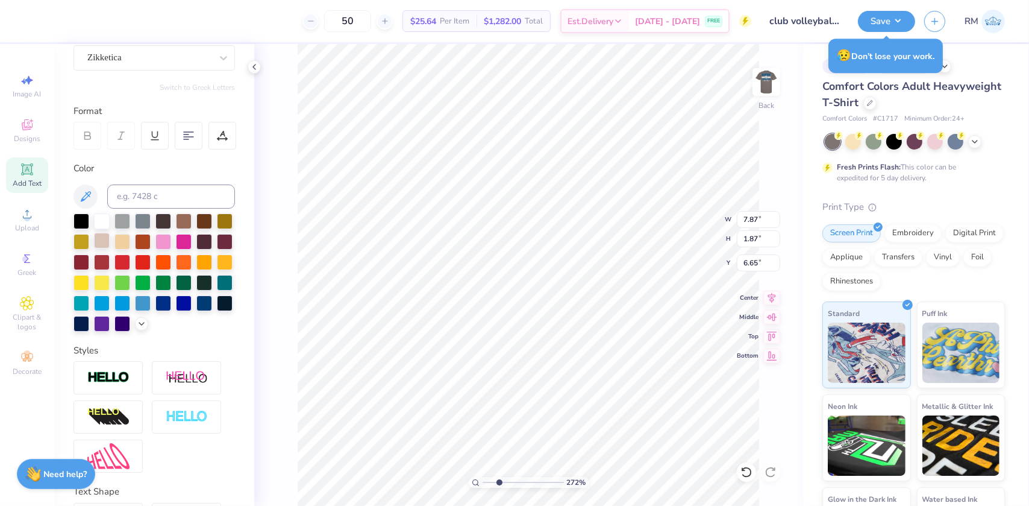
scroll to position [0, 0]
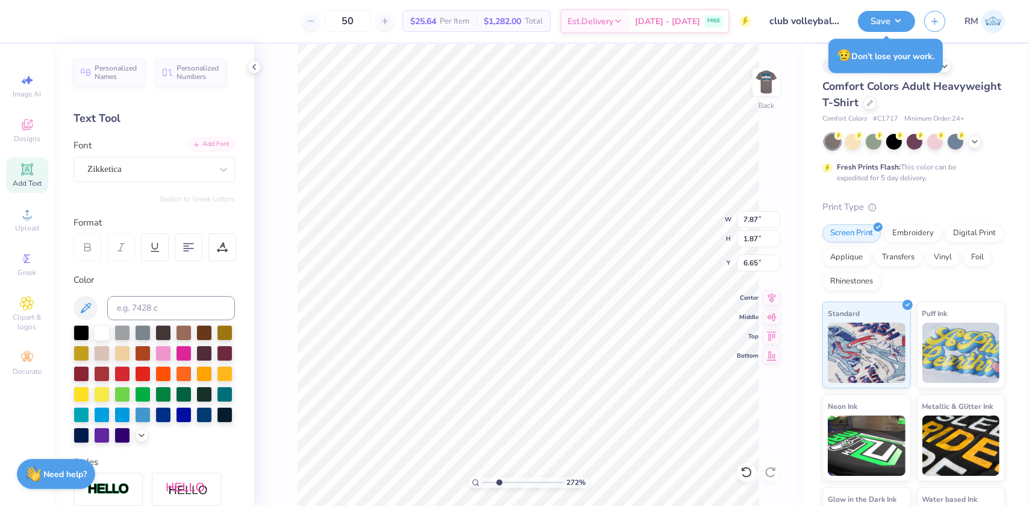
click at [204, 149] on div "Add Font" at bounding box center [211, 144] width 48 height 14
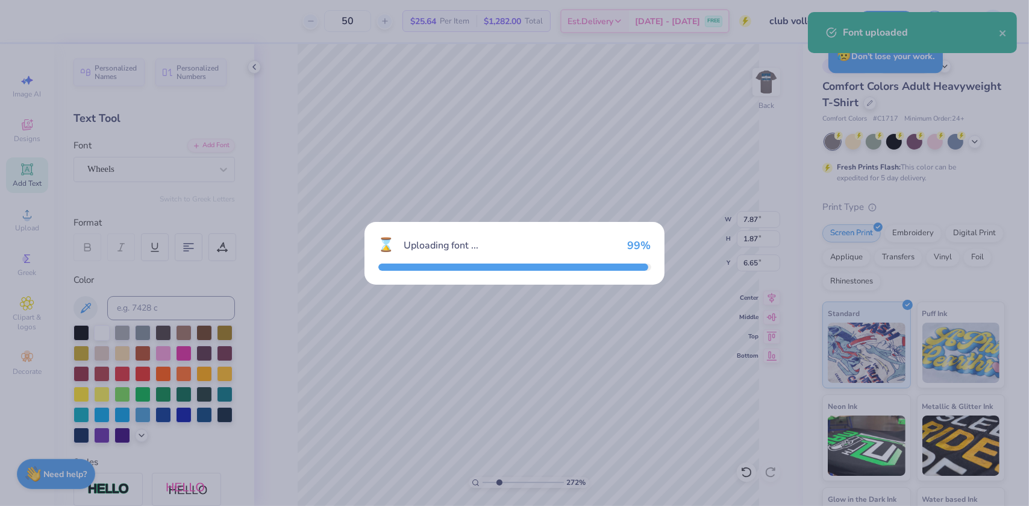
type input "2.7196421574667"
type input "5.35"
type input "1.89"
type input "6.64"
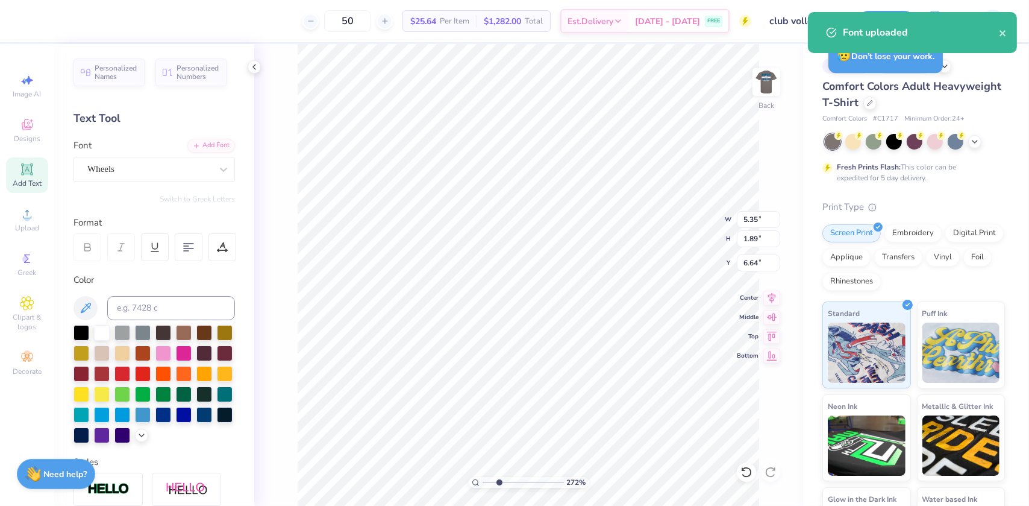
type input "2.7196421574667"
type input "7.23"
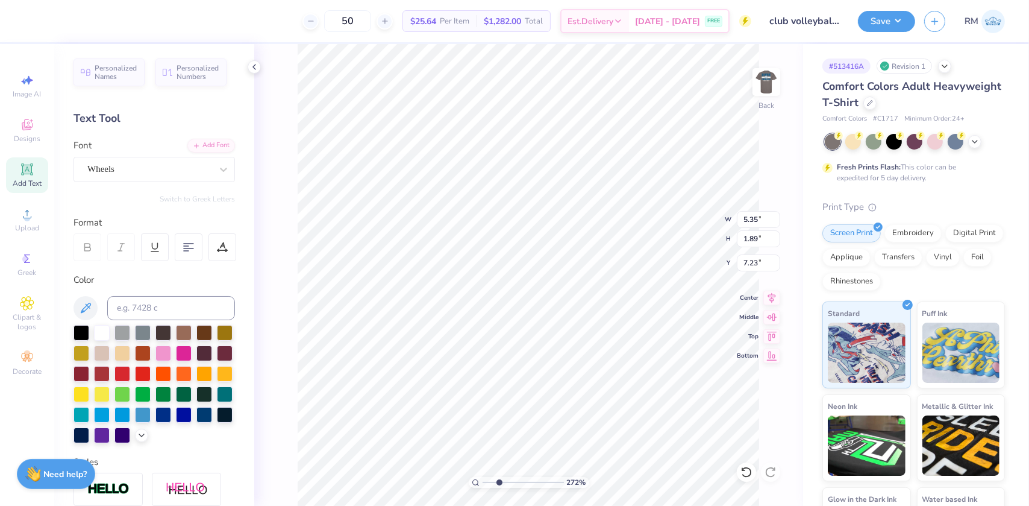
type input "2.7196421574667"
type input "0.26"
type input "0.86"
type input "5.14"
type input "2.7196421574667"
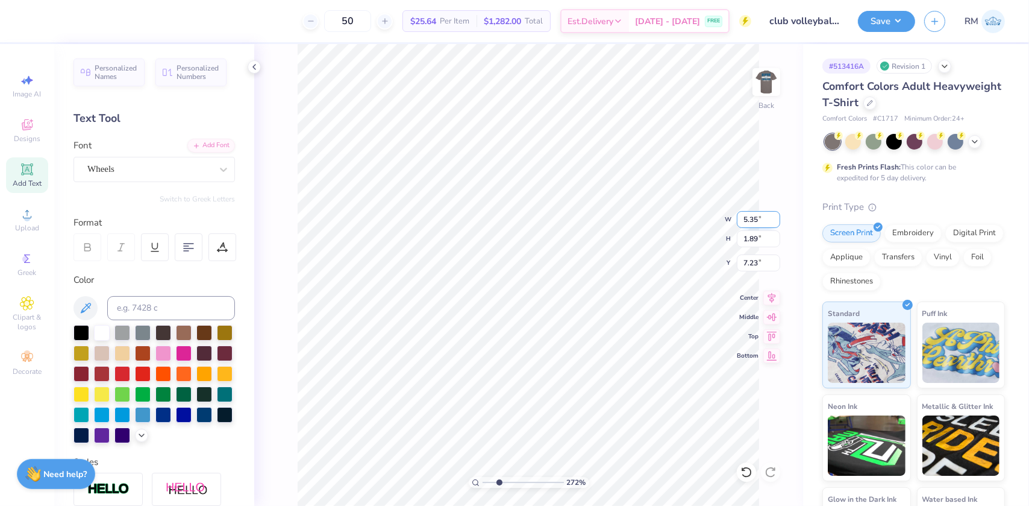
click at [750, 213] on input "5.35" at bounding box center [758, 219] width 43 height 17
type input "3"
type input "2.7196421574667"
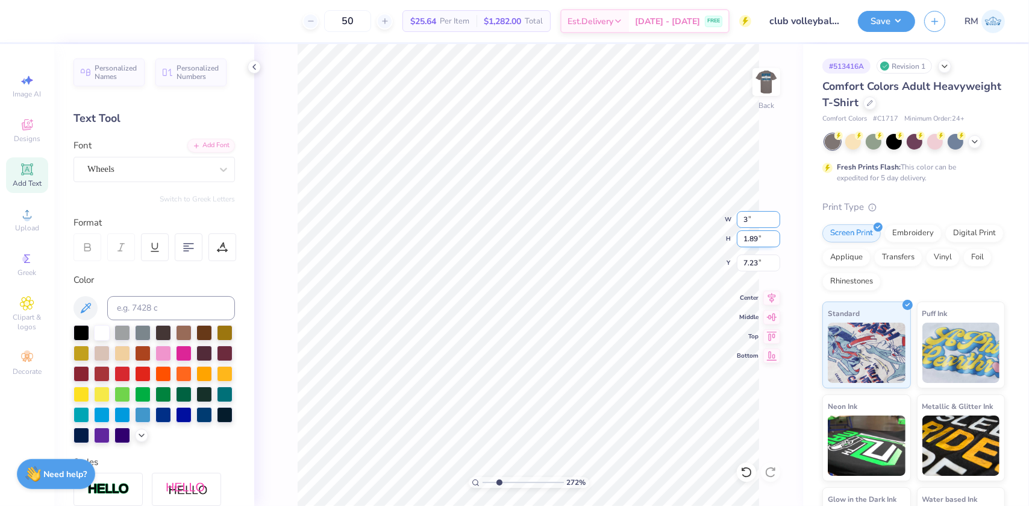
type input "3.00"
type input "1.06"
click at [751, 259] on input "7.65" at bounding box center [758, 262] width 43 height 17
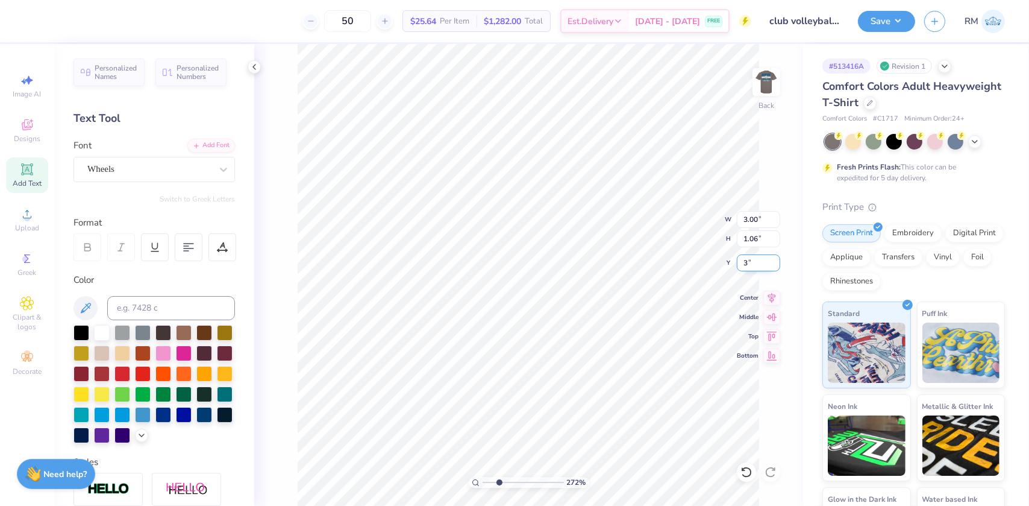
type input "3"
type input "2.7196421574667"
type input "3.00"
drag, startPoint x: 500, startPoint y: 481, endPoint x: 487, endPoint y: 481, distance: 12.7
click at [487, 481] on input "range" at bounding box center [523, 482] width 81 height 11
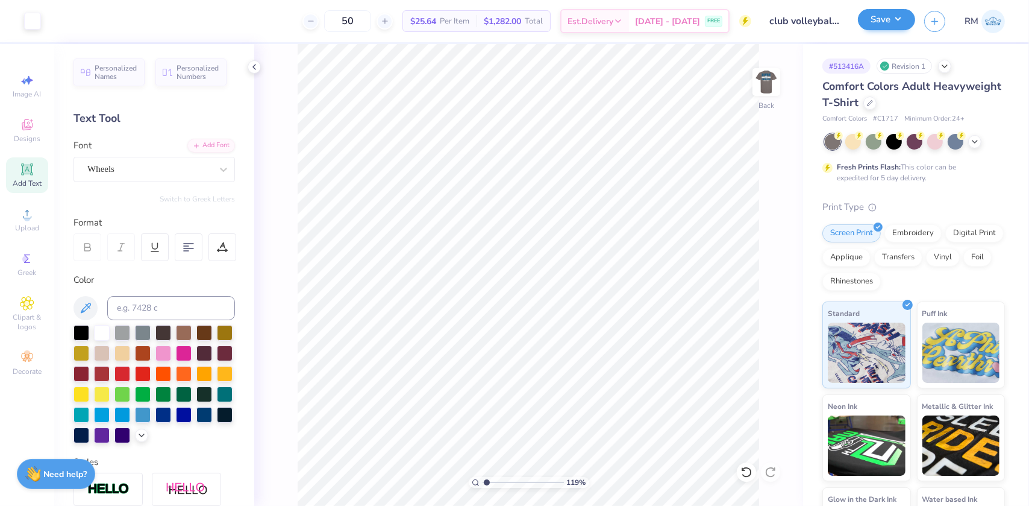
click at [880, 10] on div "Save RM" at bounding box center [943, 21] width 171 height 42
click at [879, 14] on button "Save" at bounding box center [886, 19] width 57 height 21
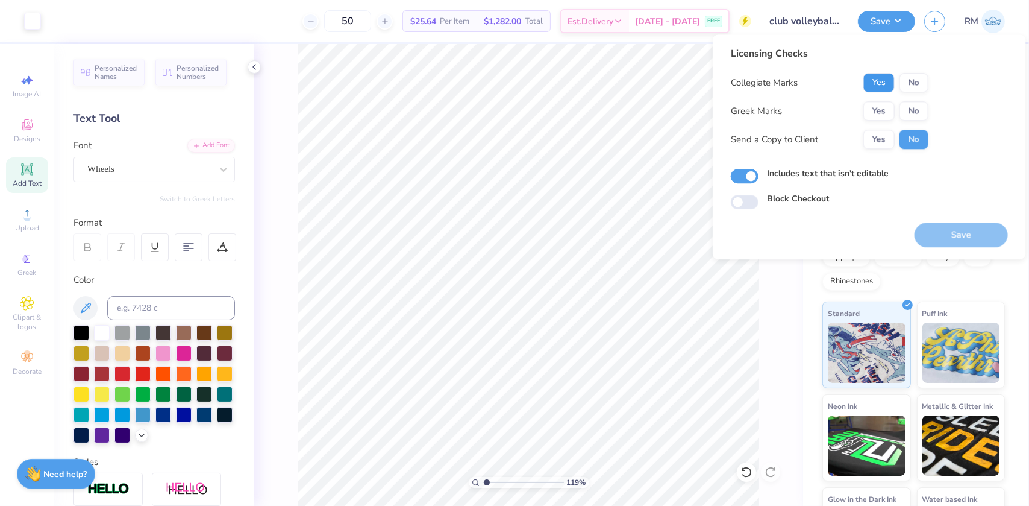
click at [879, 86] on button "Yes" at bounding box center [879, 82] width 31 height 19
click at [909, 102] on button "No" at bounding box center [914, 110] width 29 height 19
click at [945, 236] on button "Save" at bounding box center [961, 234] width 93 height 25
type input "1"
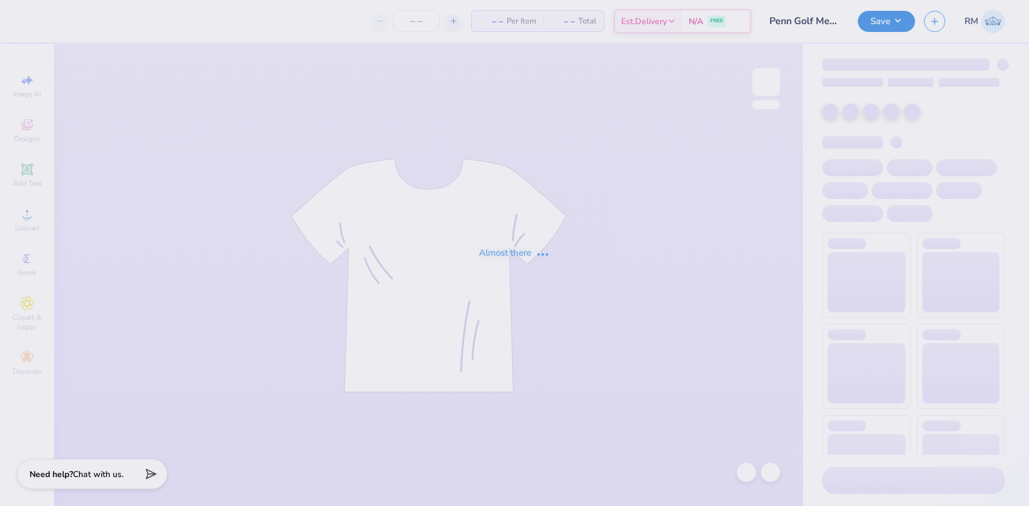
type input "Penn Golf Merch!"
type input "24"
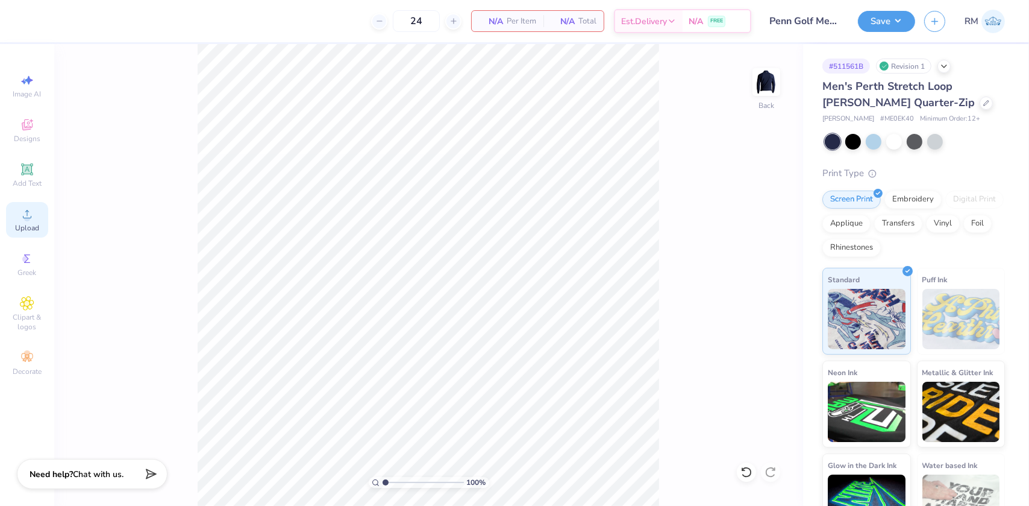
click at [30, 221] on icon at bounding box center [27, 214] width 14 height 14
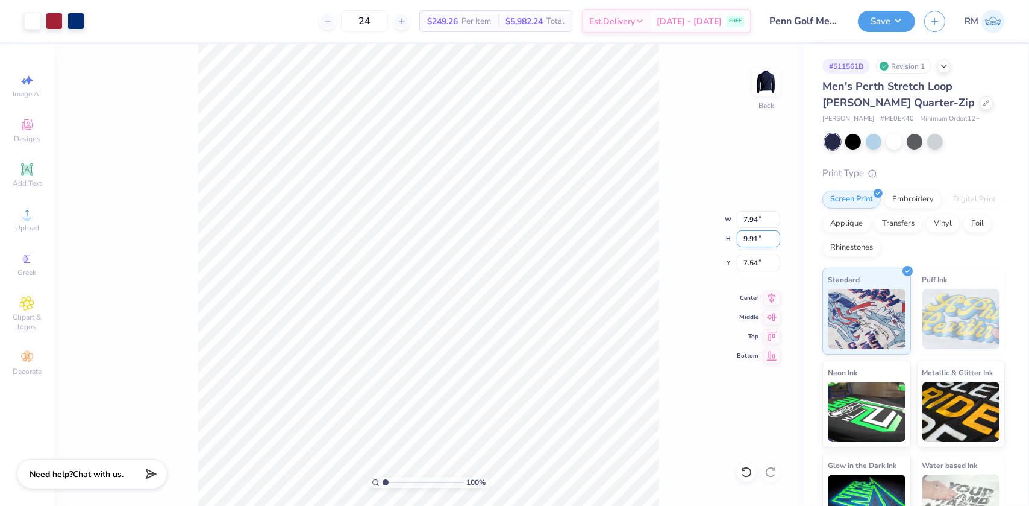
click at [745, 235] on input "9.91" at bounding box center [758, 238] width 43 height 17
type input "3.5"
type input "2.80"
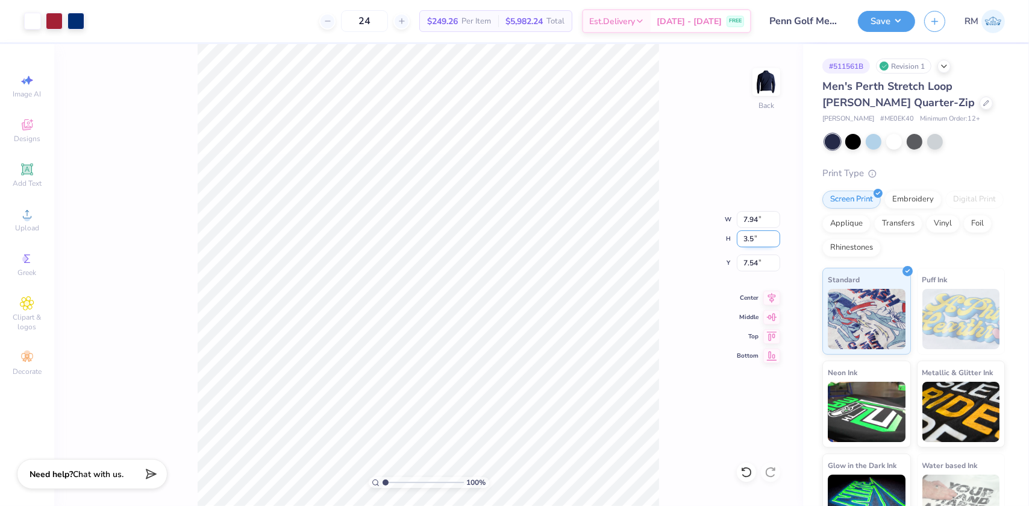
type input "3.50"
click at [754, 262] on input "10.75" at bounding box center [758, 262] width 43 height 17
type input "3.00"
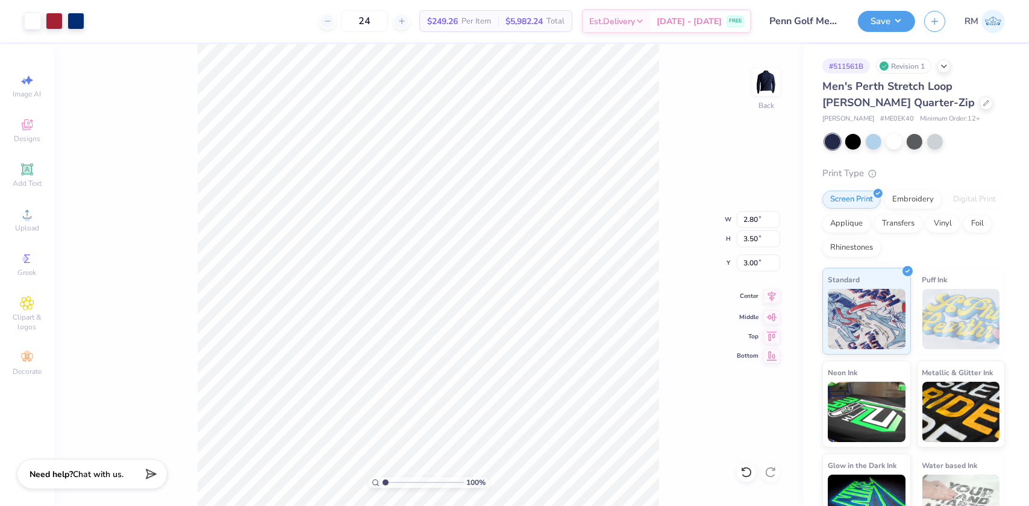
click at [771, 298] on icon at bounding box center [772, 295] width 8 height 10
click at [771, 295] on icon at bounding box center [772, 295] width 8 height 10
click at [748, 239] on input "3.50" at bounding box center [758, 238] width 43 height 17
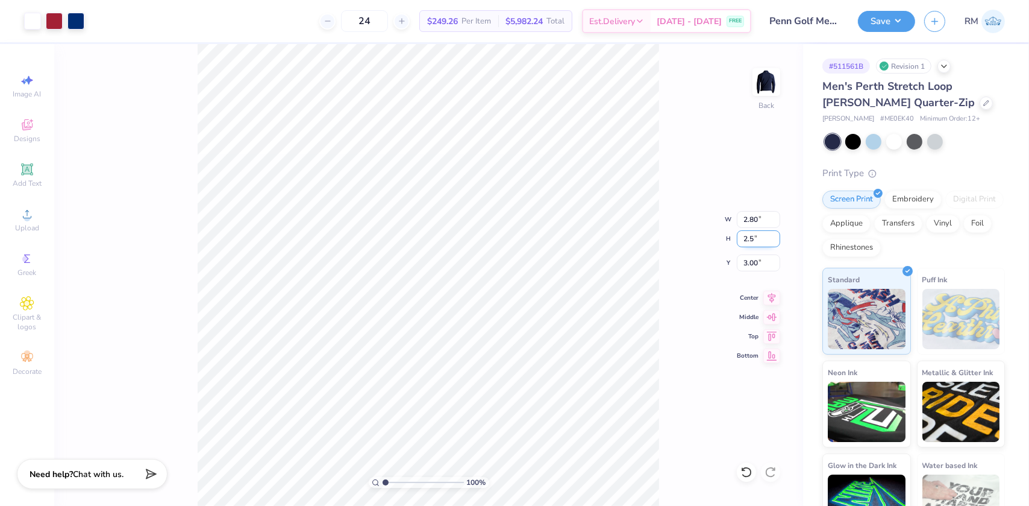
type input "2.5"
type input "2.00"
type input "2.50"
click at [751, 262] on input "3.50" at bounding box center [758, 262] width 43 height 17
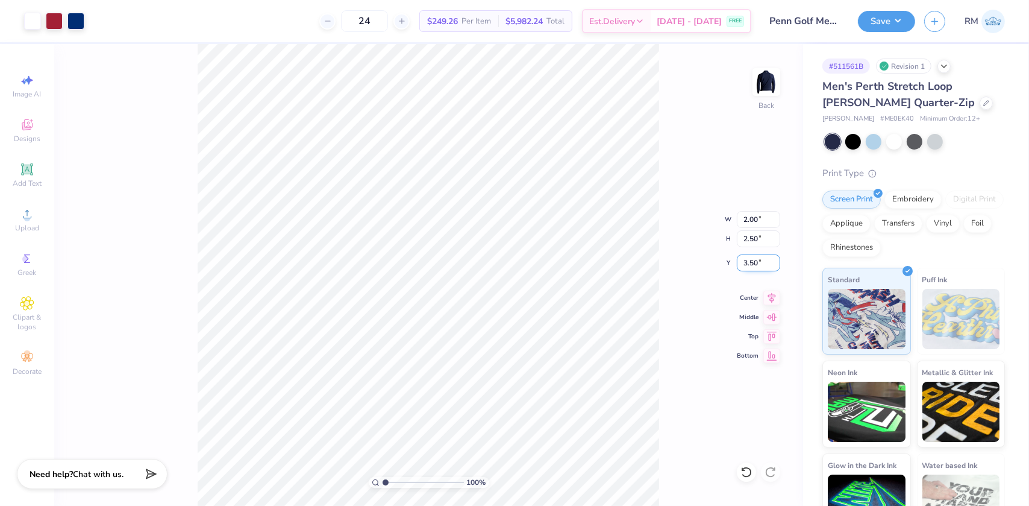
click at [751, 262] on input "3.50" at bounding box center [758, 262] width 43 height 17
type input "3.00"
click at [775, 299] on icon at bounding box center [771, 296] width 17 height 14
click at [895, 15] on button "Save" at bounding box center [886, 19] width 57 height 21
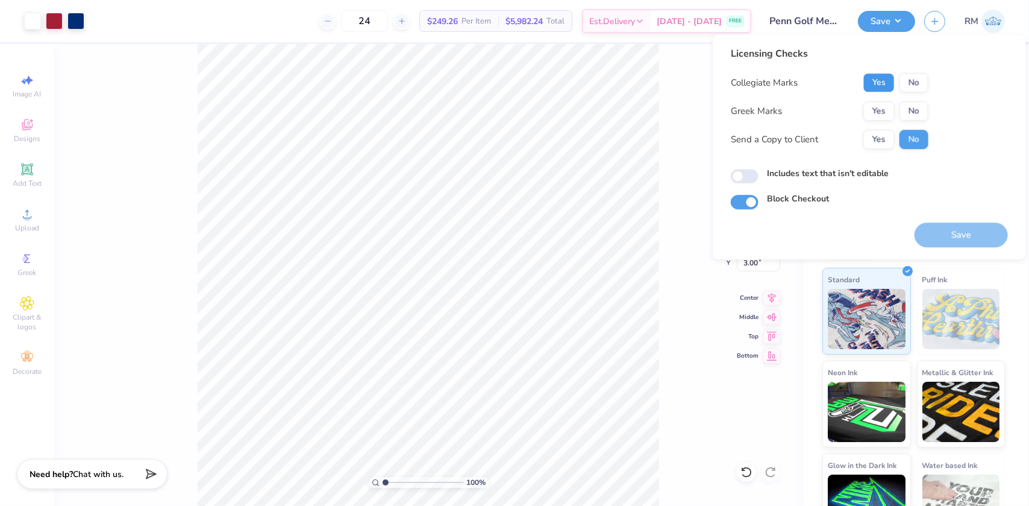
click at [886, 80] on button "Yes" at bounding box center [879, 82] width 31 height 19
click at [928, 105] on button "No" at bounding box center [914, 110] width 29 height 19
click at [952, 230] on button "Save" at bounding box center [961, 234] width 93 height 25
